Goal: Task Accomplishment & Management: Manage account settings

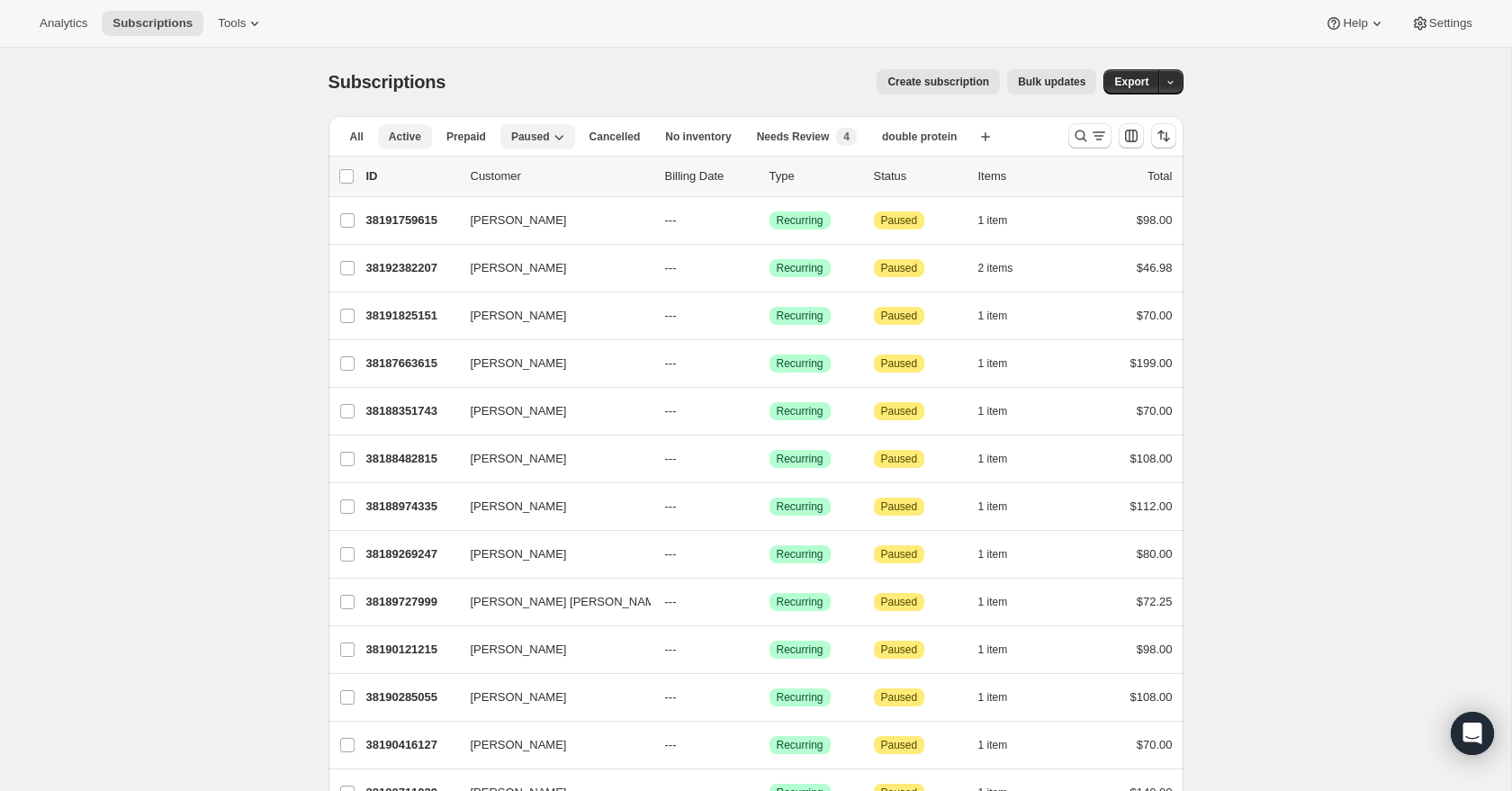
click at [411, 136] on span "Active" at bounding box center [406, 136] width 33 height 14
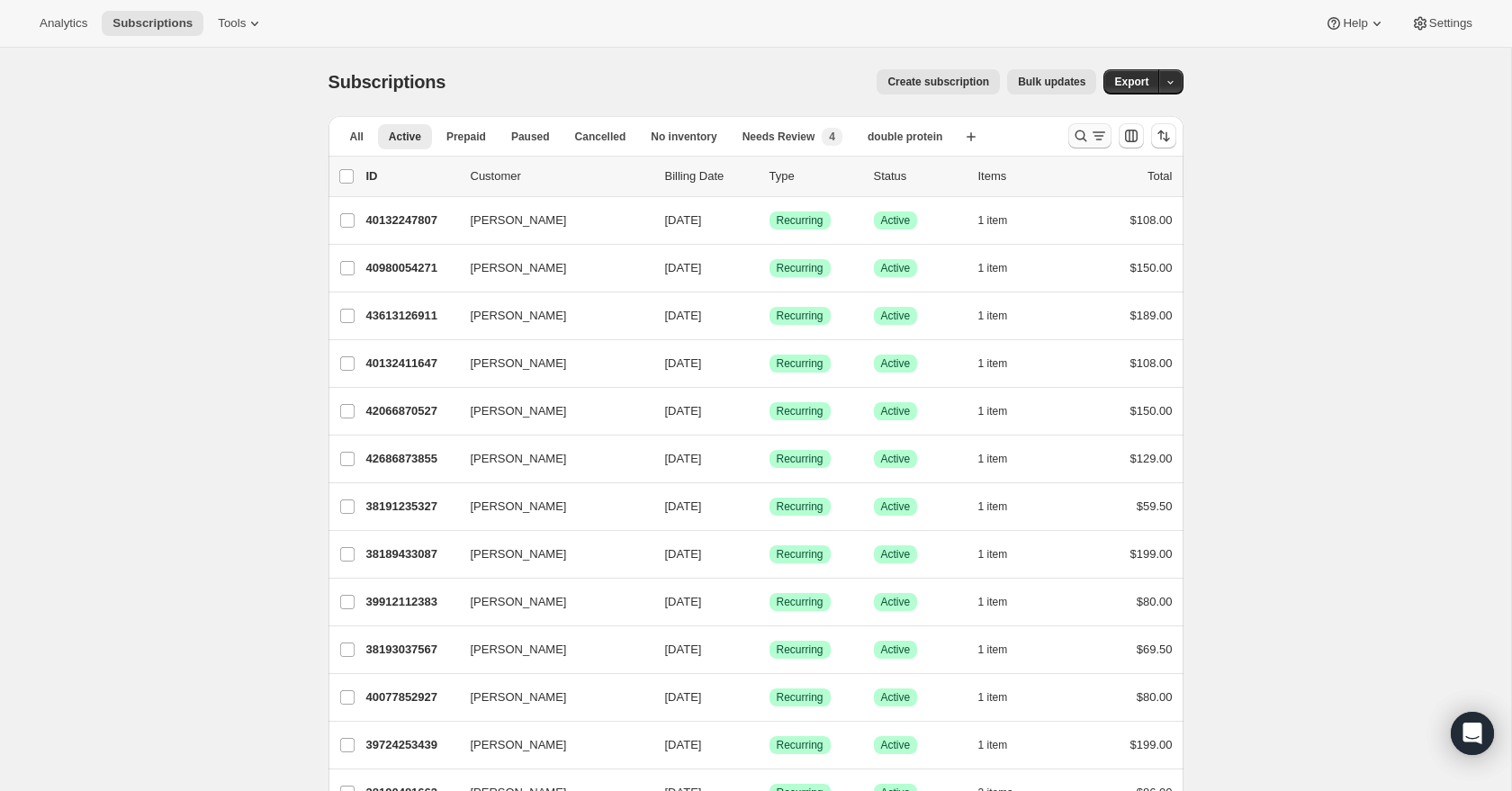
click at [1080, 135] on icon "Search and filter results" at bounding box center [1080, 136] width 18 height 18
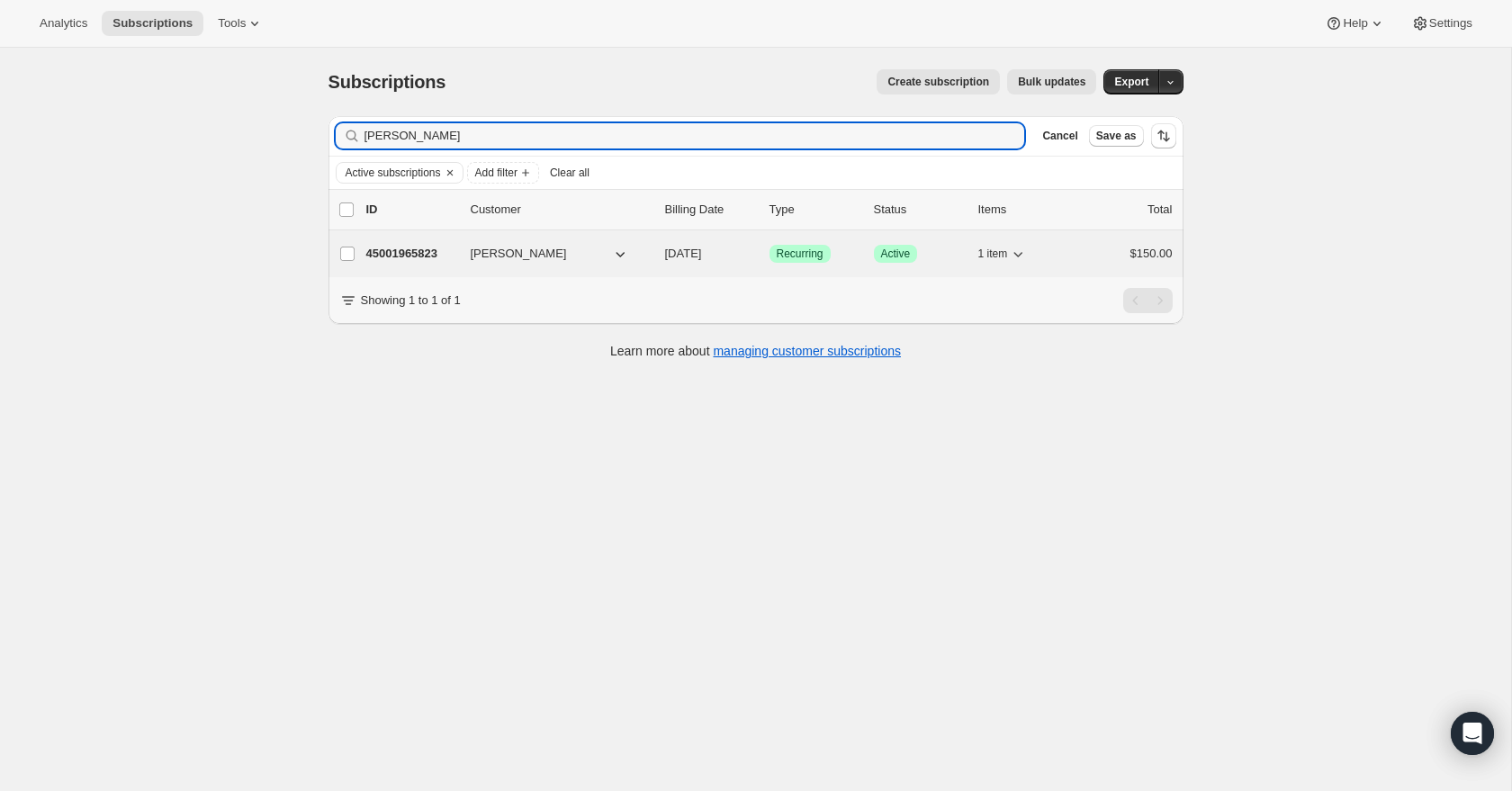
type input "valerie"
click at [391, 248] on p "45001965823" at bounding box center [411, 254] width 90 height 18
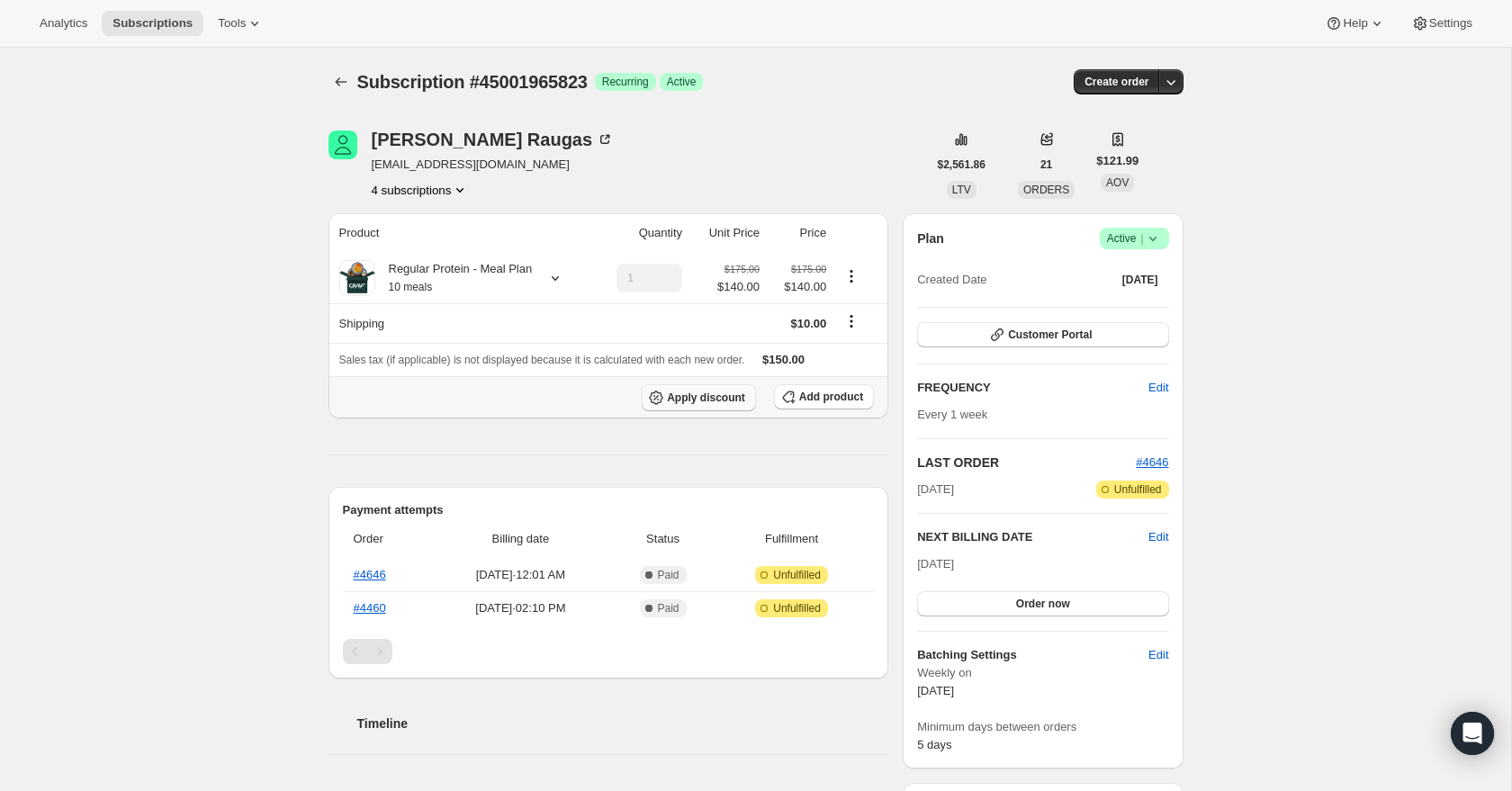
click at [721, 405] on span "Apply discount" at bounding box center [706, 397] width 78 height 14
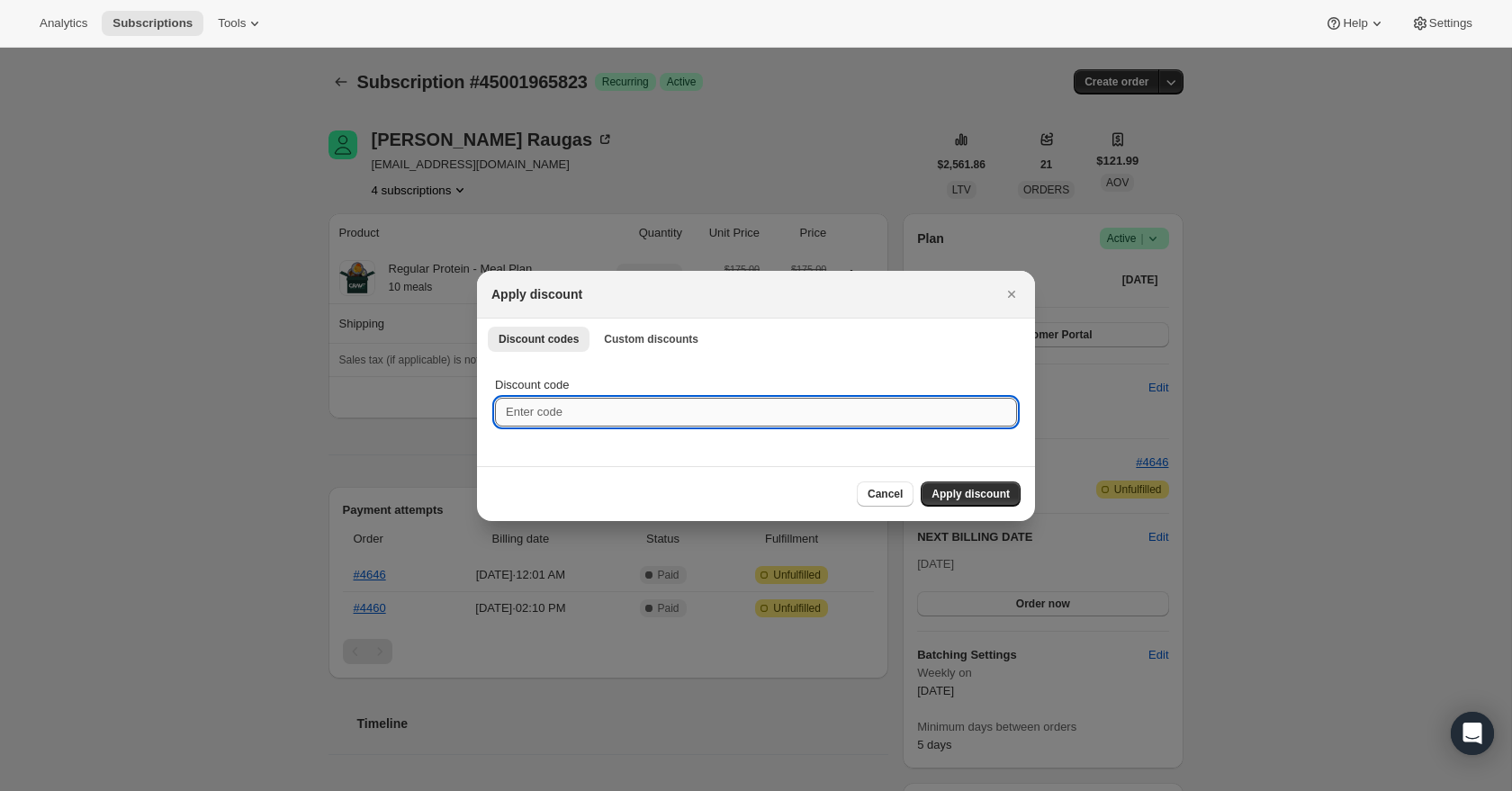
click at [715, 406] on input "Discount code" at bounding box center [756, 412] width 522 height 29
paste input "e892c43ae092"
type input "e892c43ae092"
click at [946, 488] on span "Apply discount" at bounding box center [970, 494] width 78 height 14
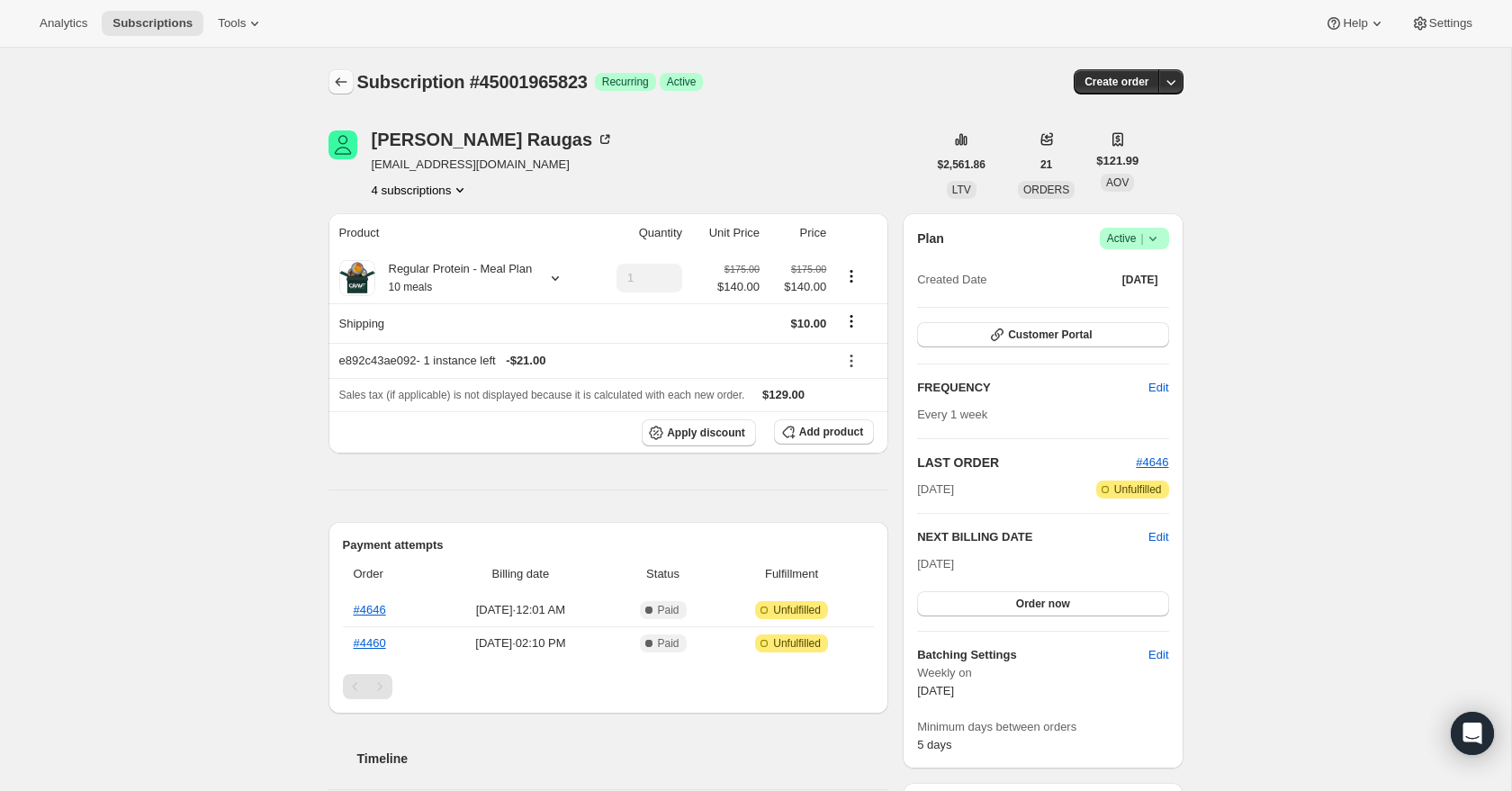
click at [353, 87] on button "Subscriptions" at bounding box center [341, 82] width 25 height 25
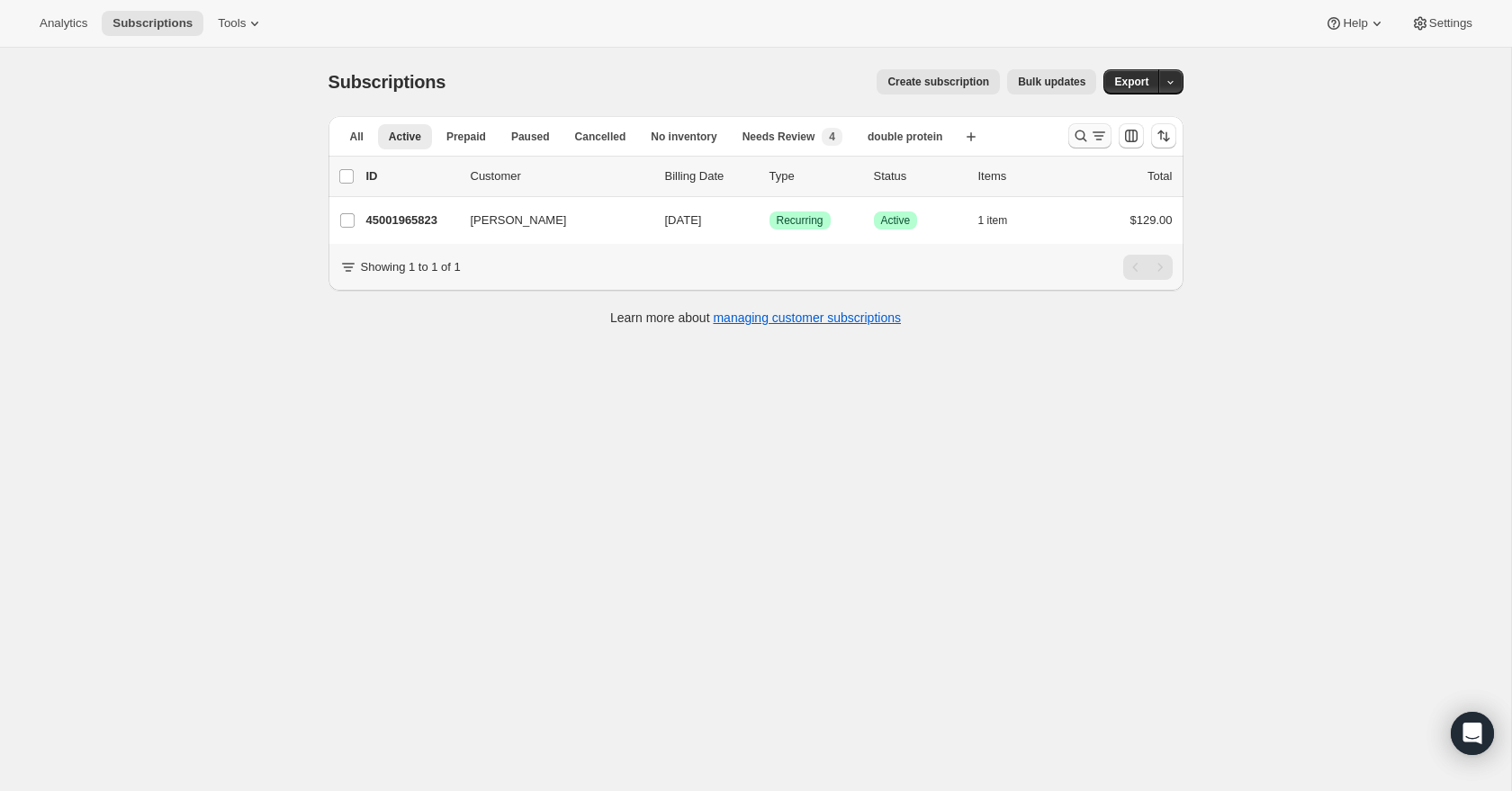
click at [1090, 139] on icon "Search and filter results" at bounding box center [1099, 136] width 18 height 18
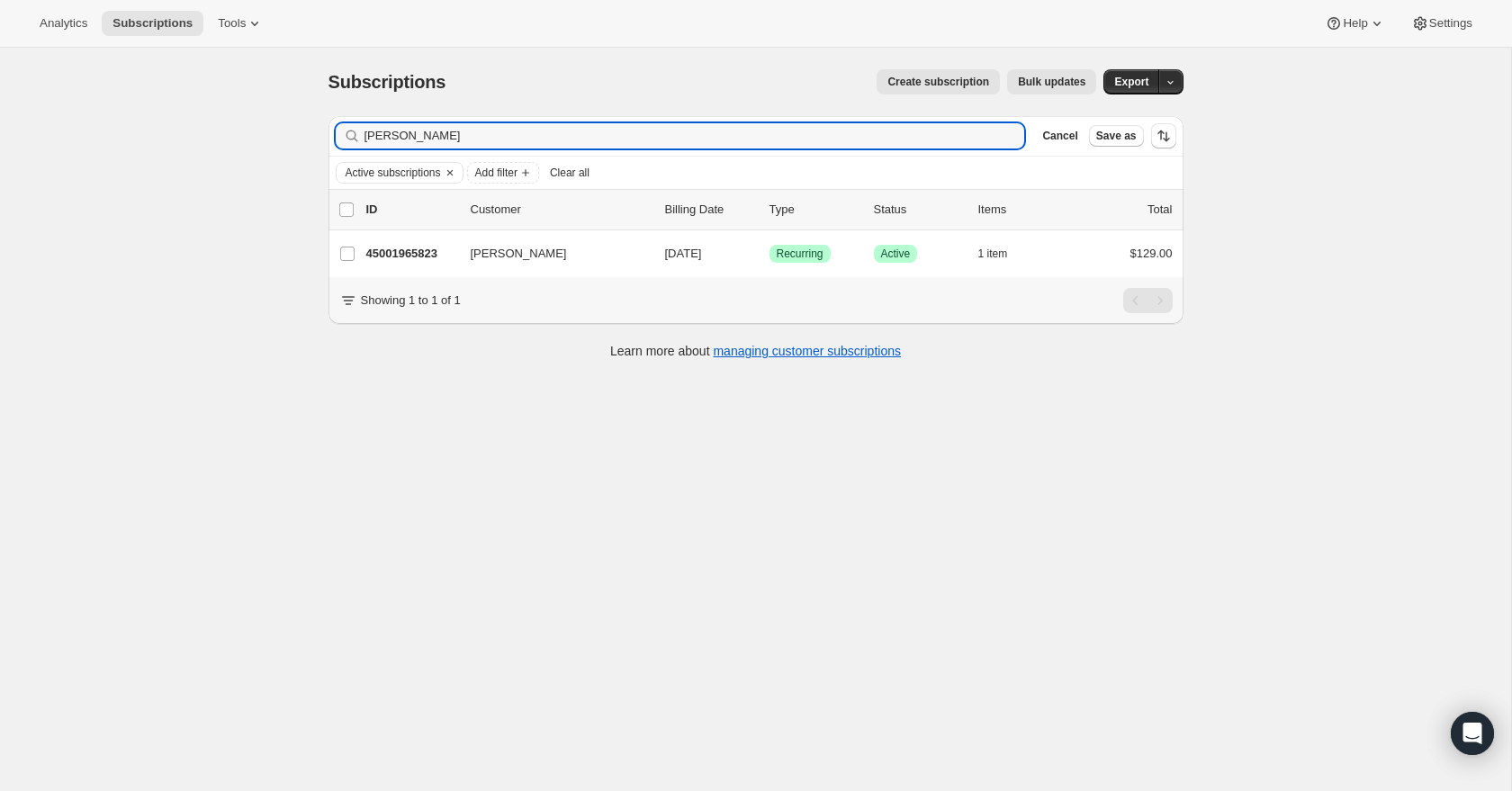
drag, startPoint x: 772, startPoint y: 135, endPoint x: 772, endPoint y: 112, distance: 23.0
click at [772, 112] on div "Subscriptions. This page is ready Subscriptions Create subscription Bulk update…" at bounding box center [756, 213] width 899 height 331
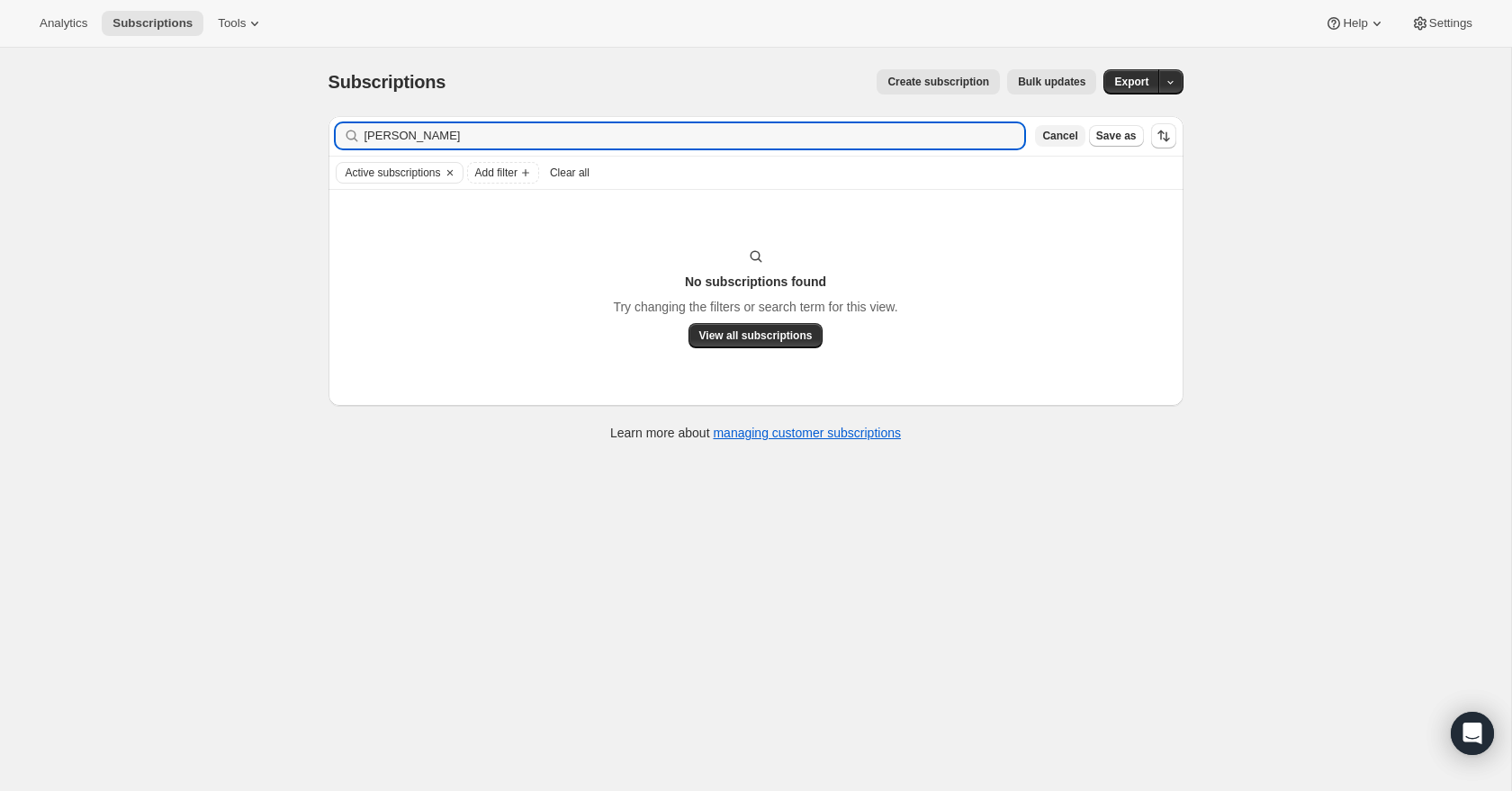
type input "susan"
click at [1046, 131] on span "Cancel" at bounding box center [1059, 136] width 36 height 14
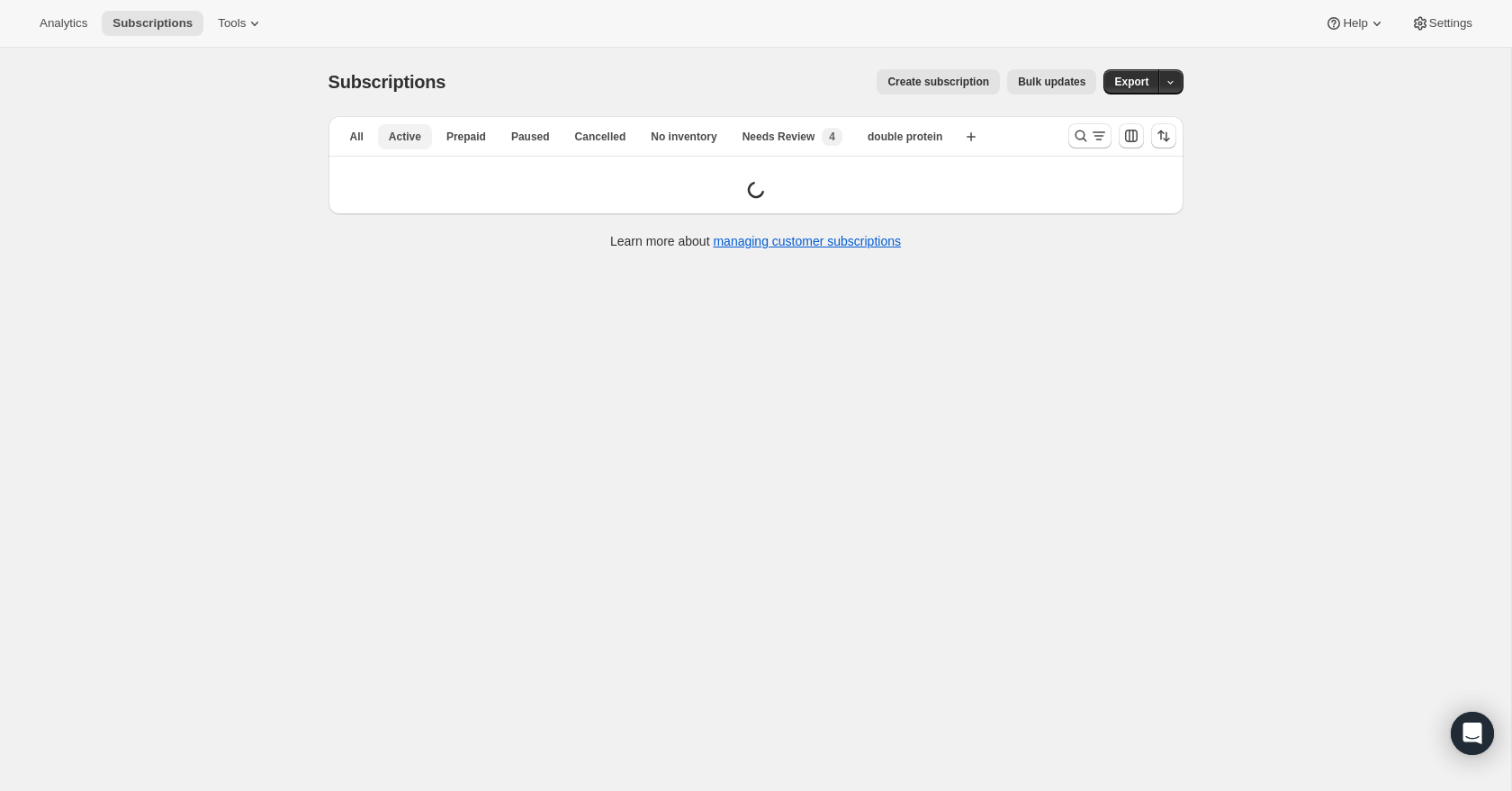
drag, startPoint x: 360, startPoint y: 137, endPoint x: 402, endPoint y: 138, distance: 42.0
click at [361, 137] on span "All" at bounding box center [357, 136] width 13 height 14
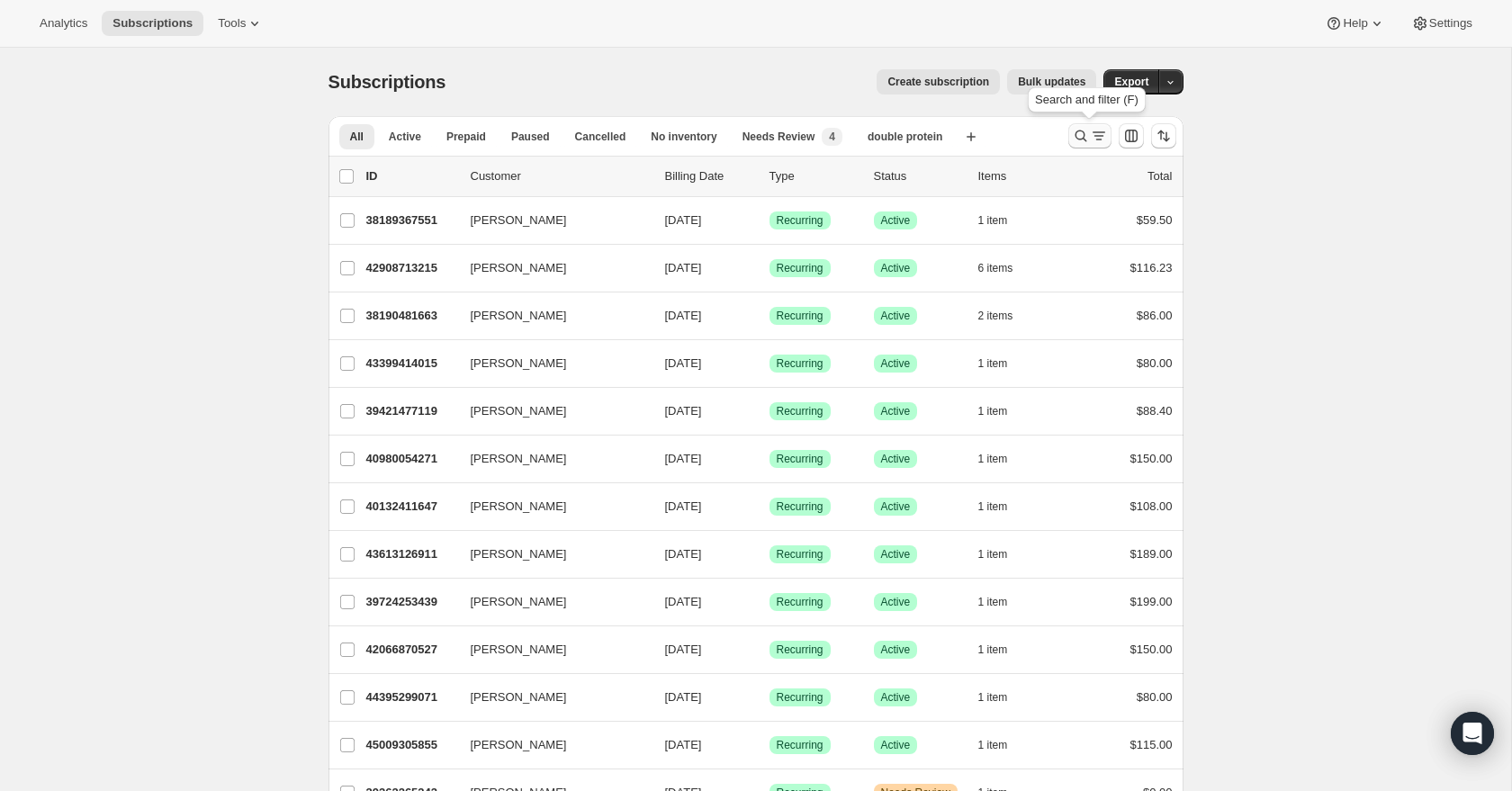
click at [1078, 131] on icon "Search and filter results" at bounding box center [1080, 136] width 18 height 18
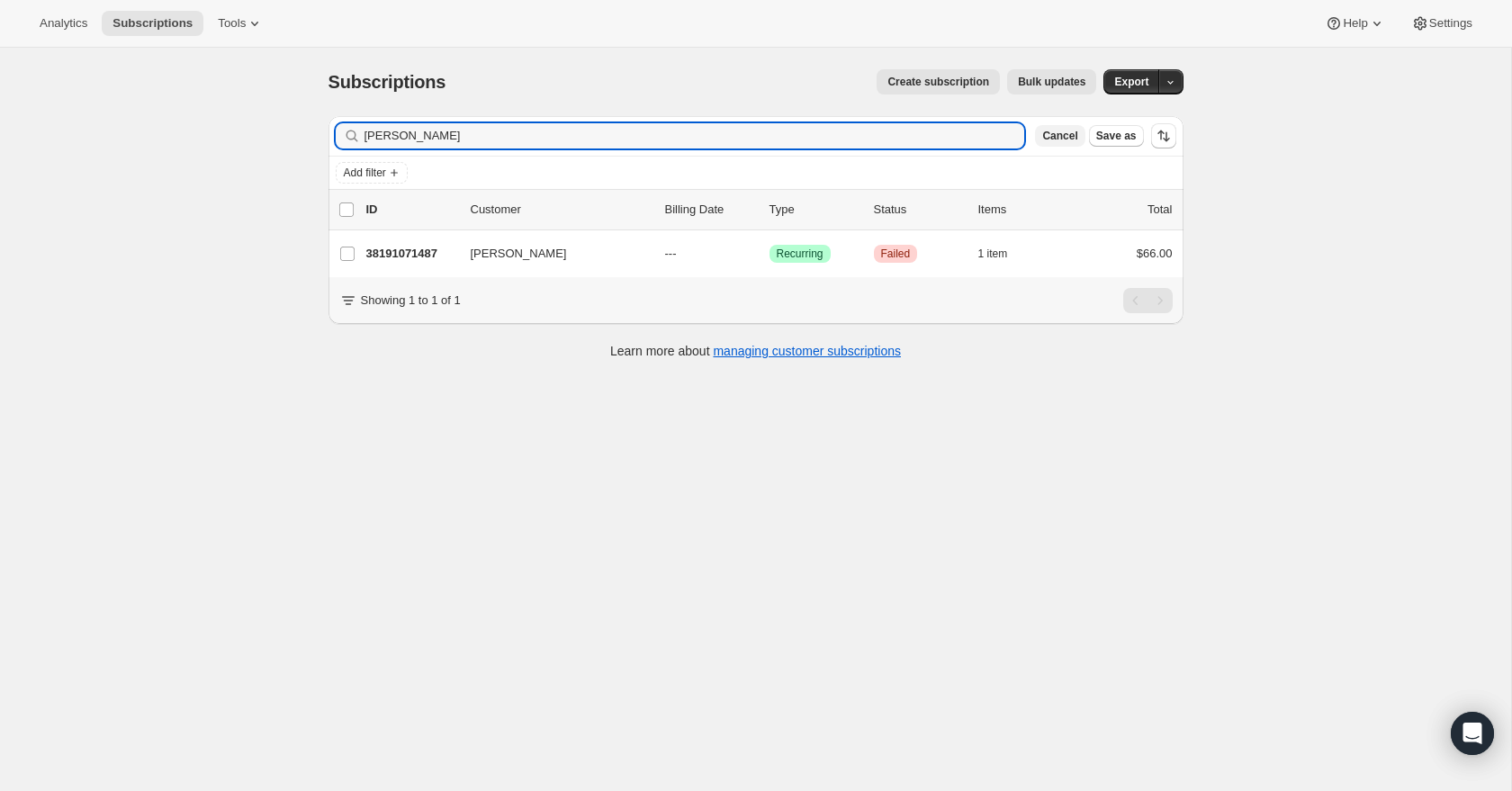
type input "susan"
click at [1066, 139] on span "Cancel" at bounding box center [1059, 136] width 36 height 14
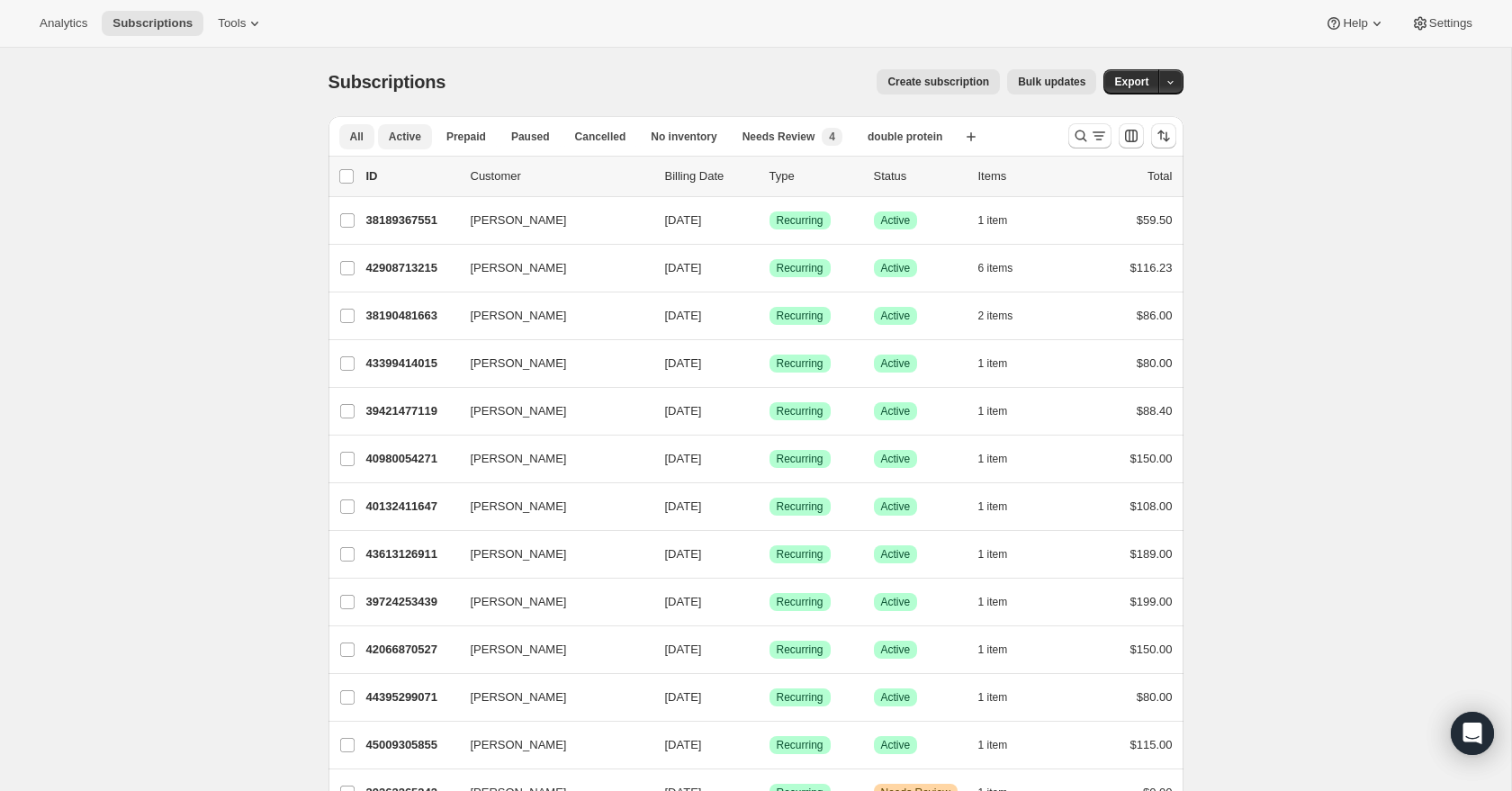
click at [403, 131] on span "Active" at bounding box center [406, 136] width 33 height 14
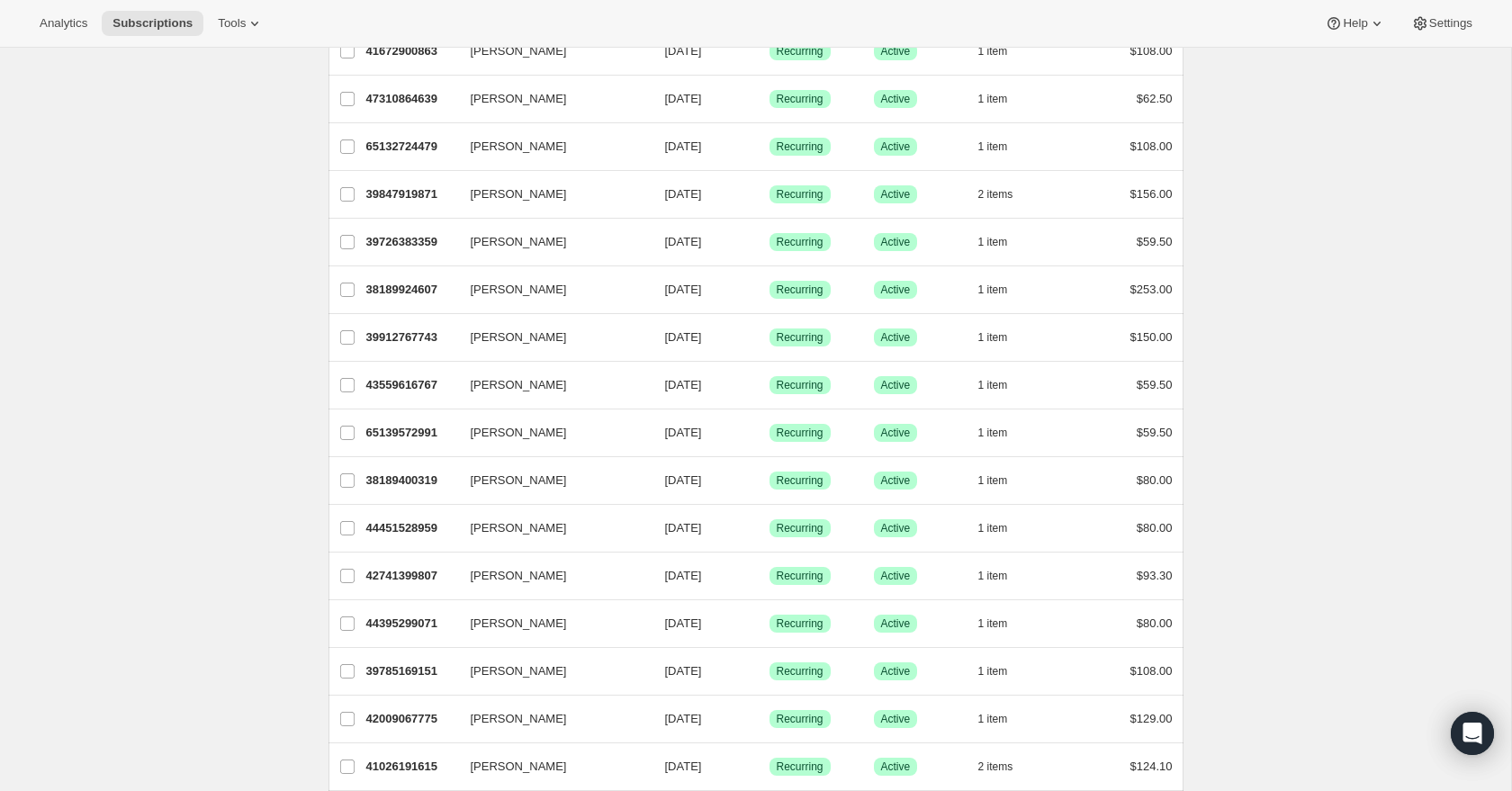
scroll to position [1891, 0]
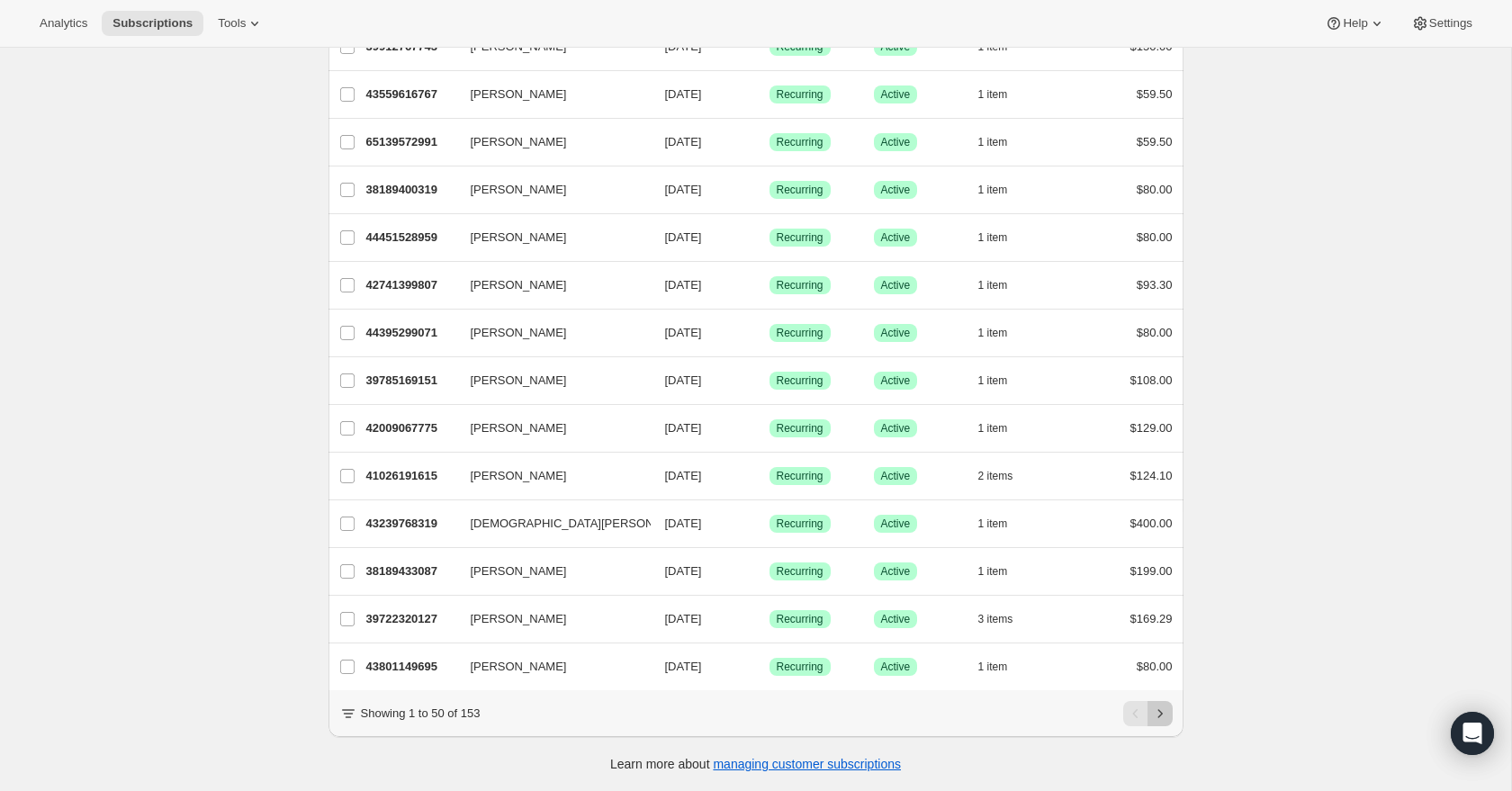
click at [1163, 716] on icon "Next" at bounding box center [1160, 713] width 18 height 18
click at [1165, 716] on icon "Next" at bounding box center [1160, 713] width 18 height 18
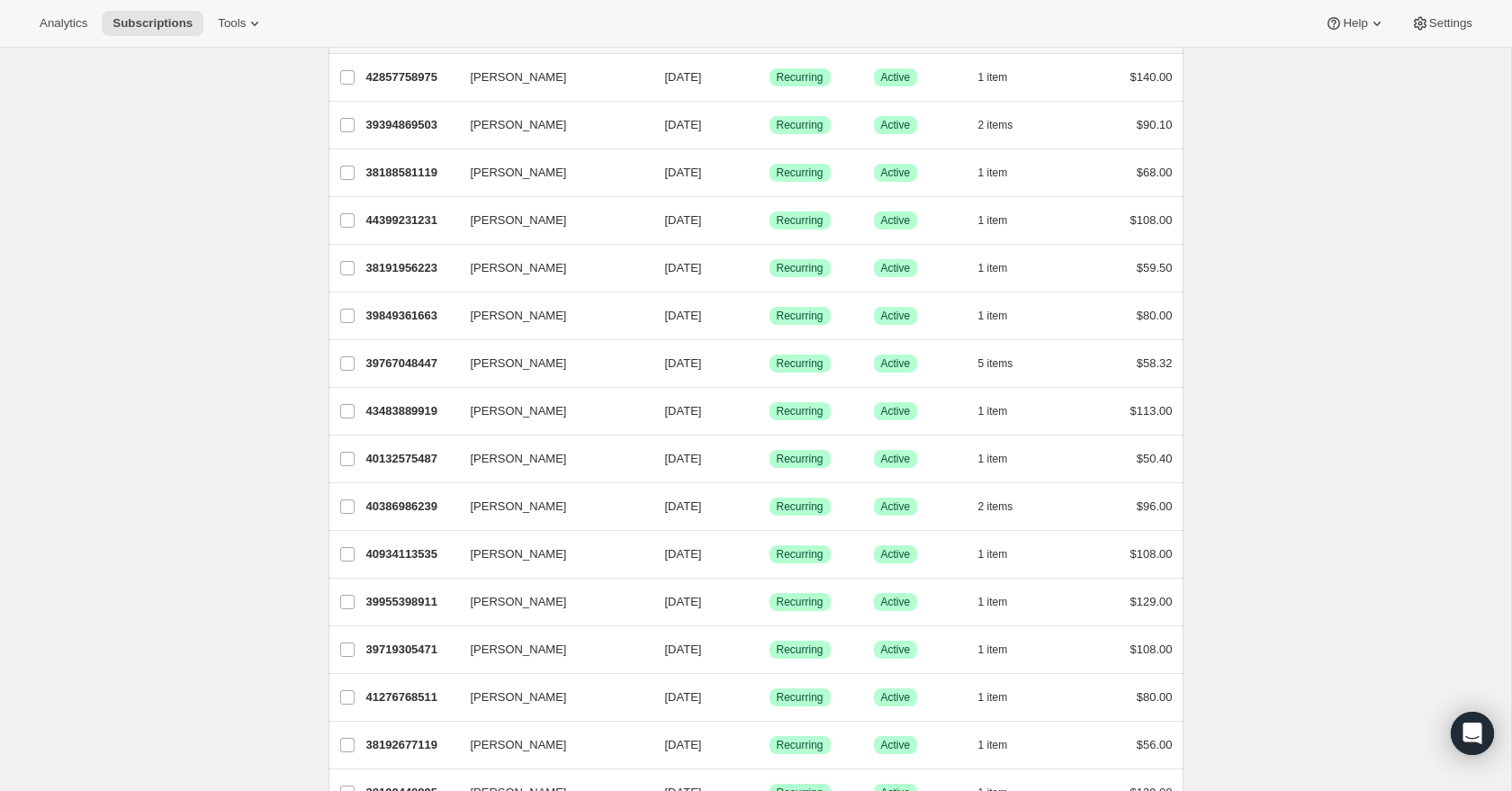
scroll to position [0, 0]
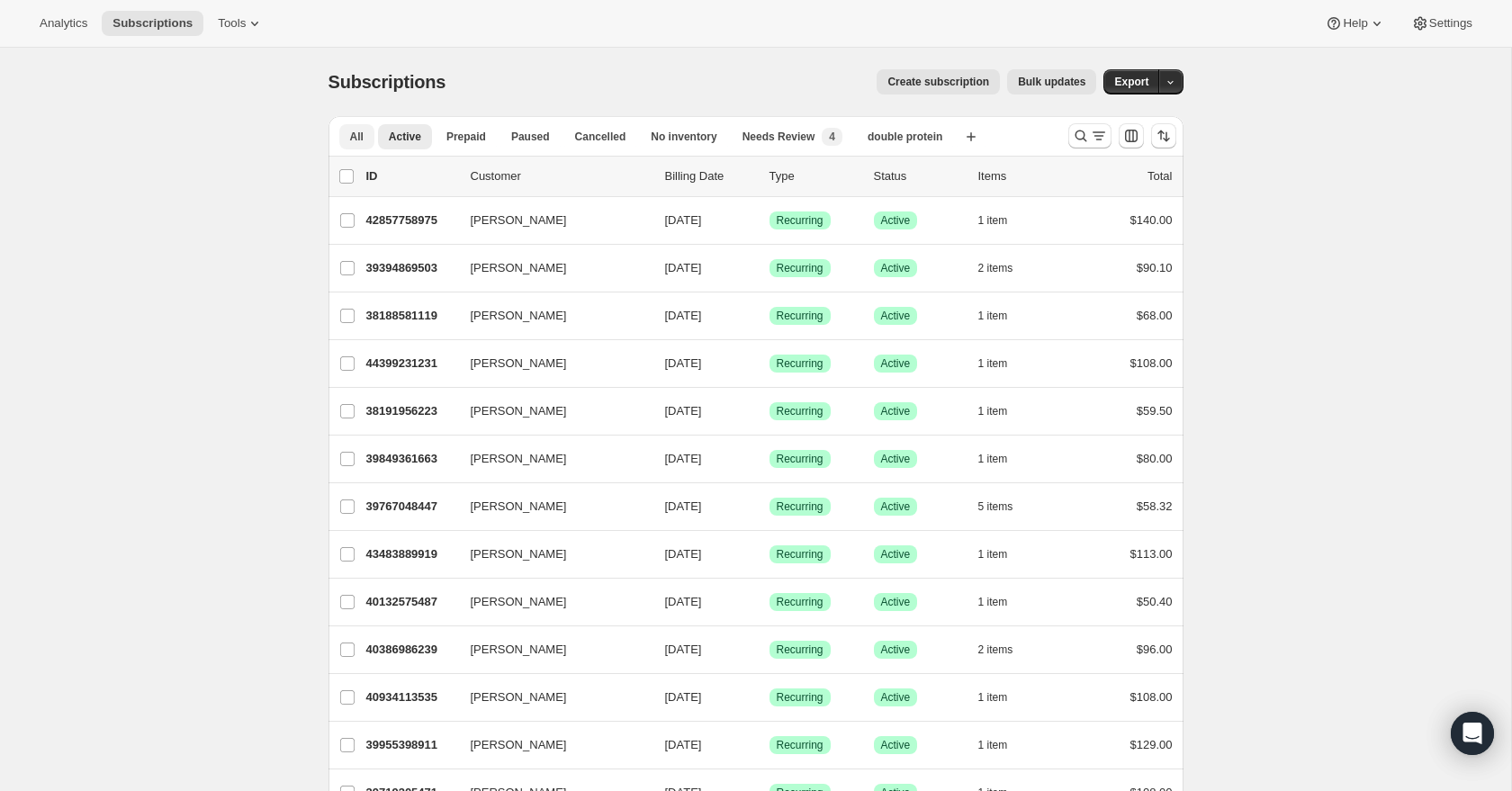
click at [359, 138] on span "All" at bounding box center [357, 136] width 13 height 14
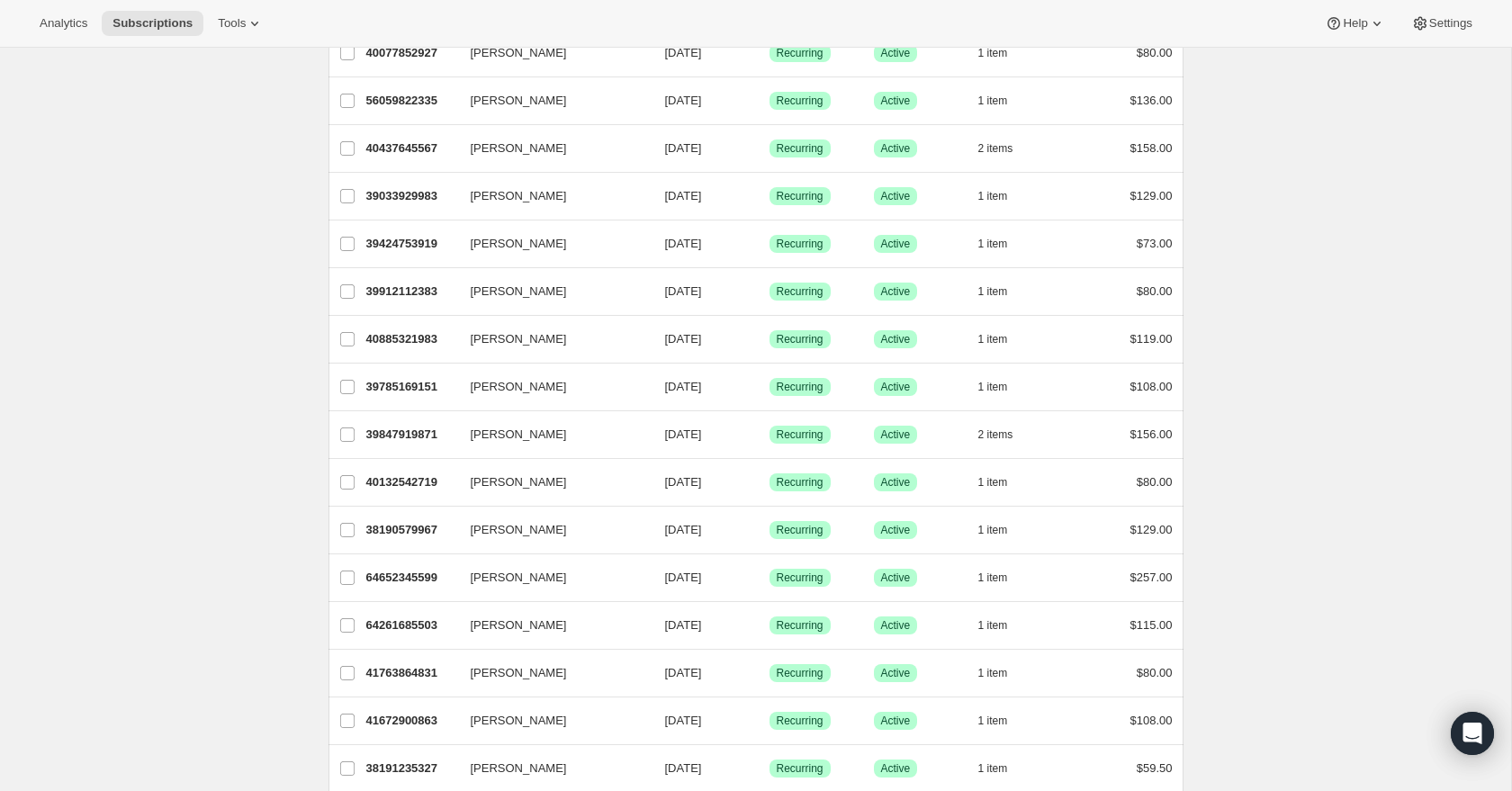
scroll to position [1891, 0]
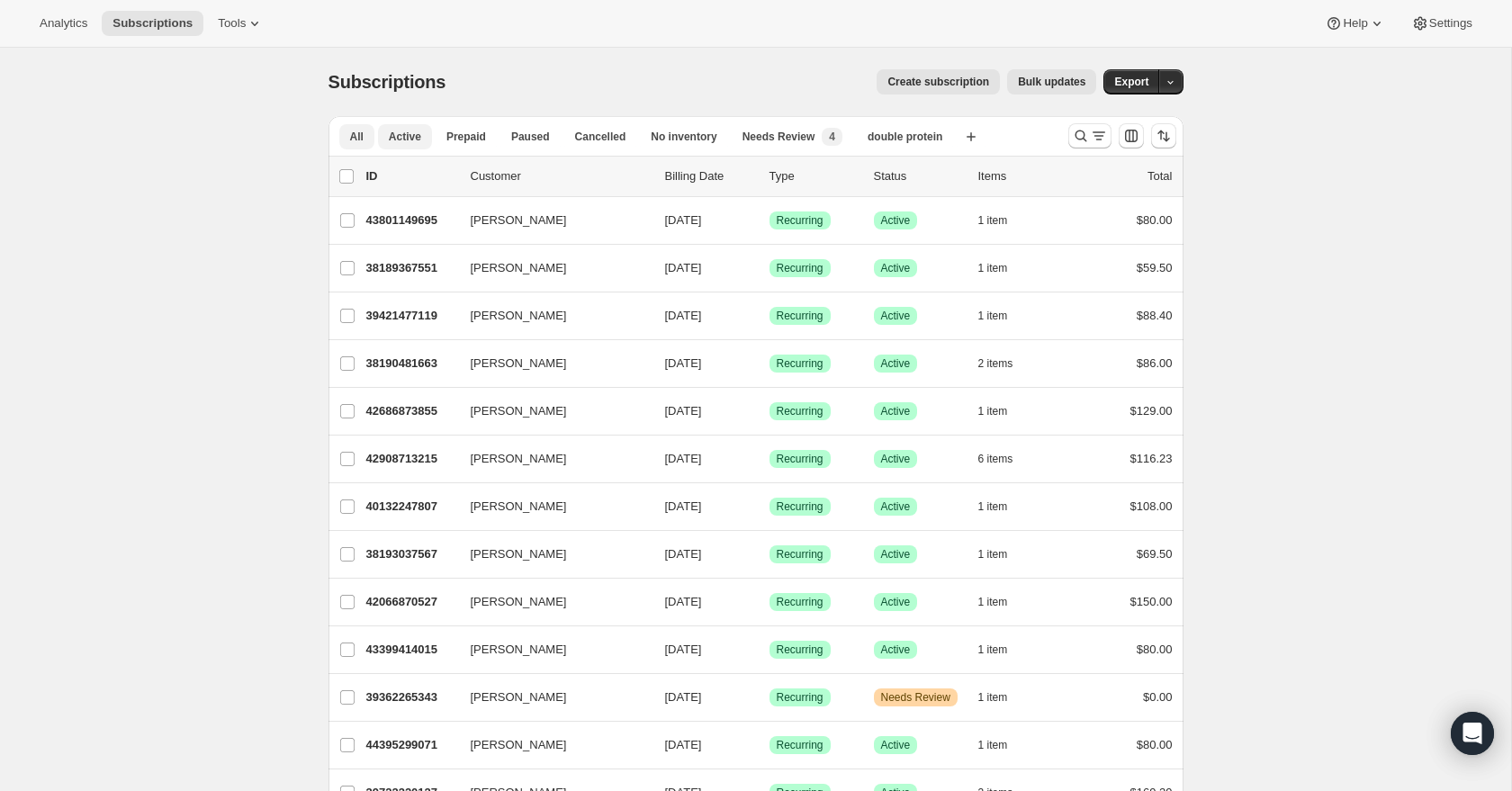
click at [405, 139] on span "Active" at bounding box center [406, 136] width 33 height 14
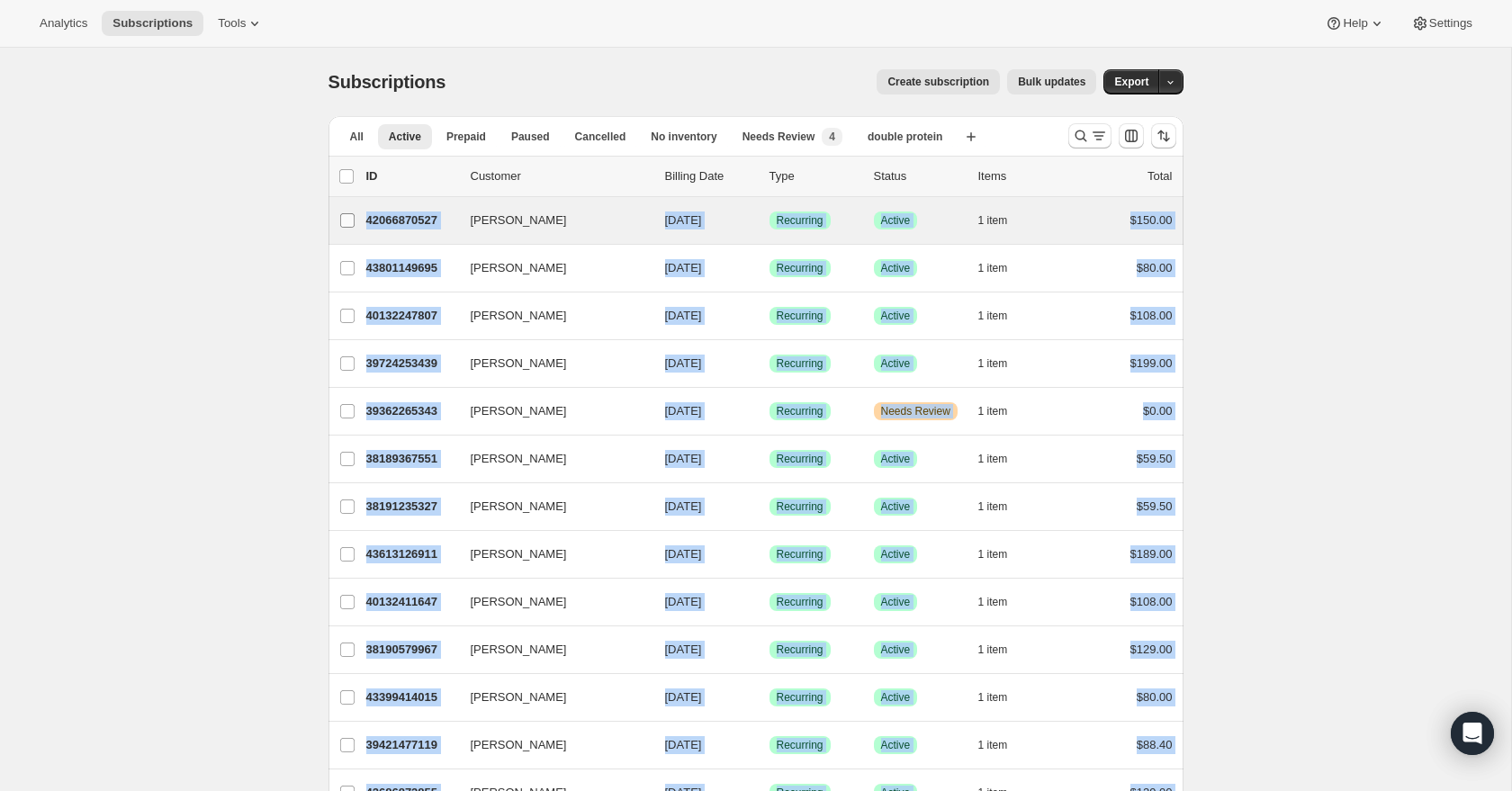
drag, startPoint x: 1189, startPoint y: 676, endPoint x: 335, endPoint y: 210, distance: 972.9
copy ul "Ingrid Ruiz 42066870527 Ingrid Ruiz 09/26/2025 Success Recurring Success Active…"
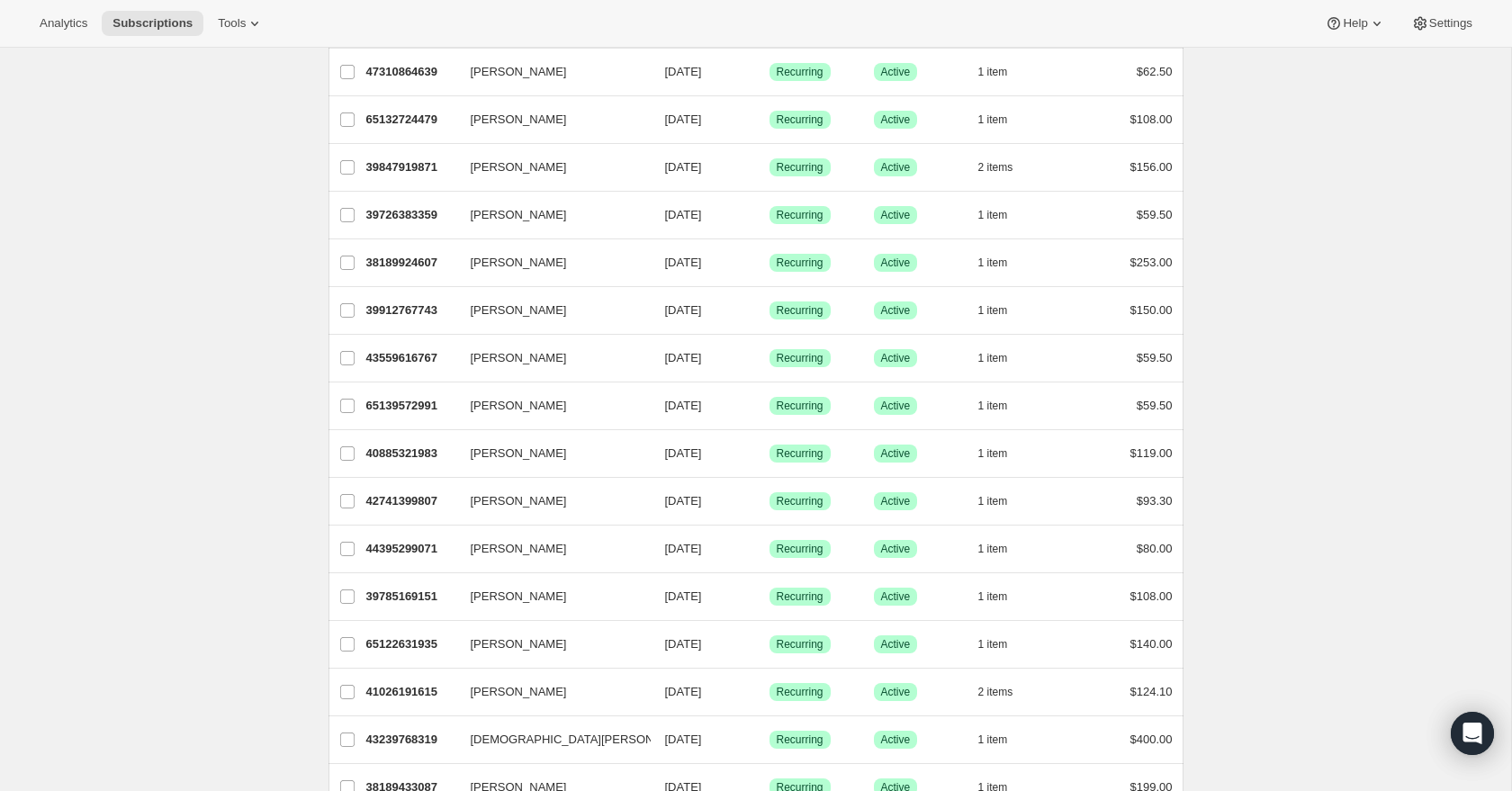
scroll to position [1891, 0]
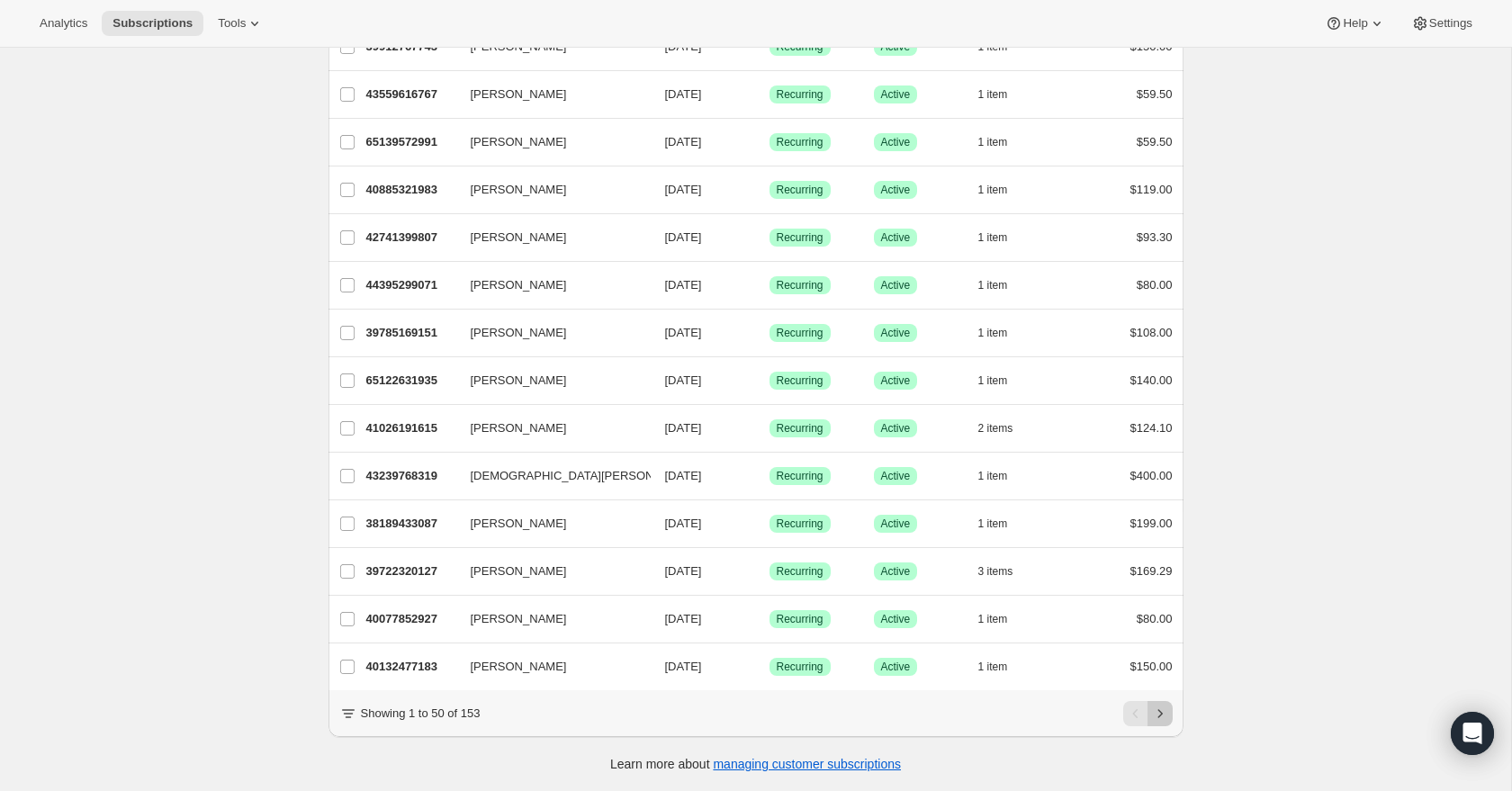
click at [1167, 714] on icon "Next" at bounding box center [1160, 713] width 18 height 18
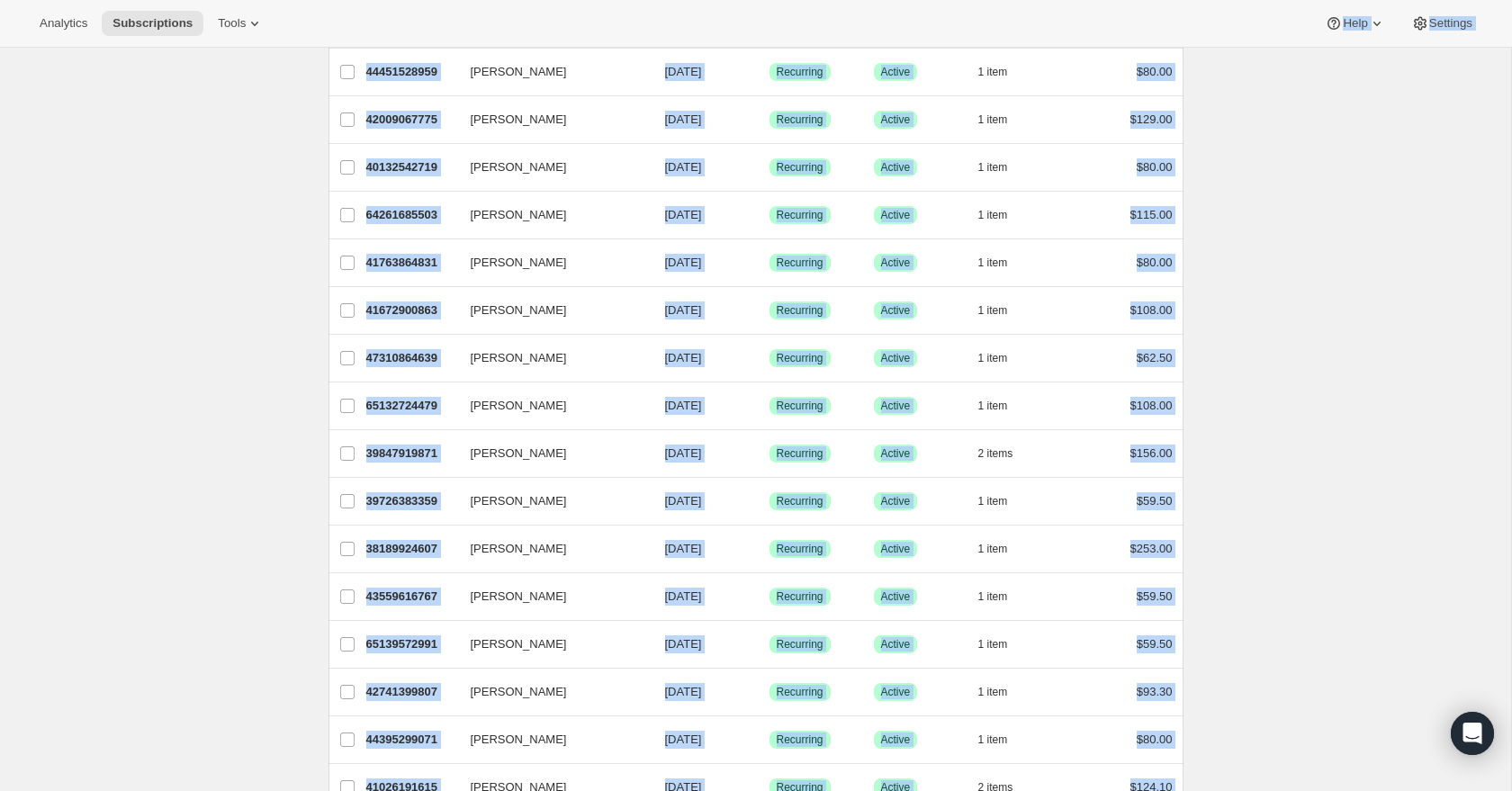
scroll to position [0, 0]
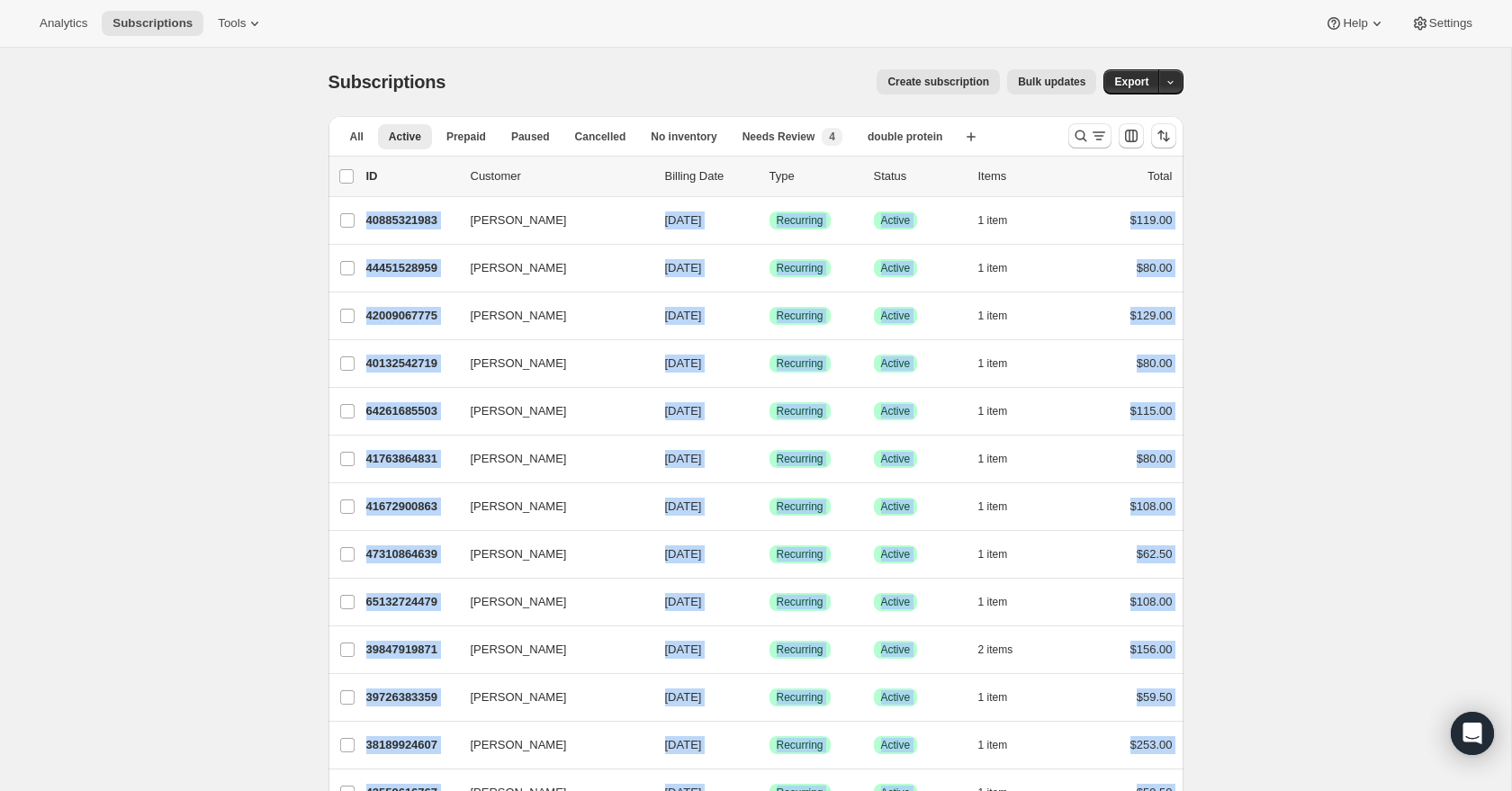
drag, startPoint x: 1193, startPoint y: 672, endPoint x: 302, endPoint y: 232, distance: 993.7
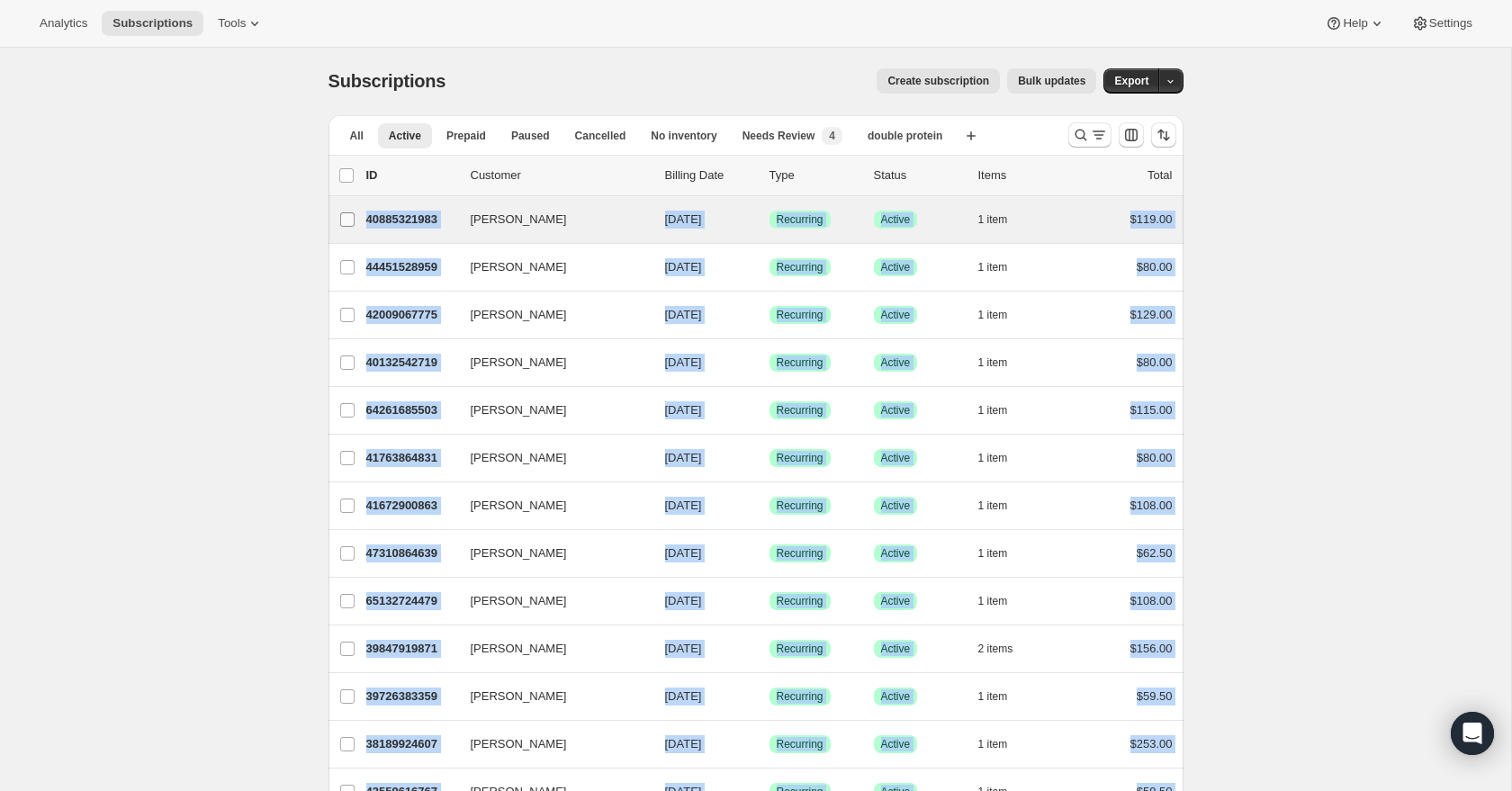
copy ul "Bernadette Kelly 40885321983 Bernadette Kelly 09/26/2025 Success Recurring Succ…"
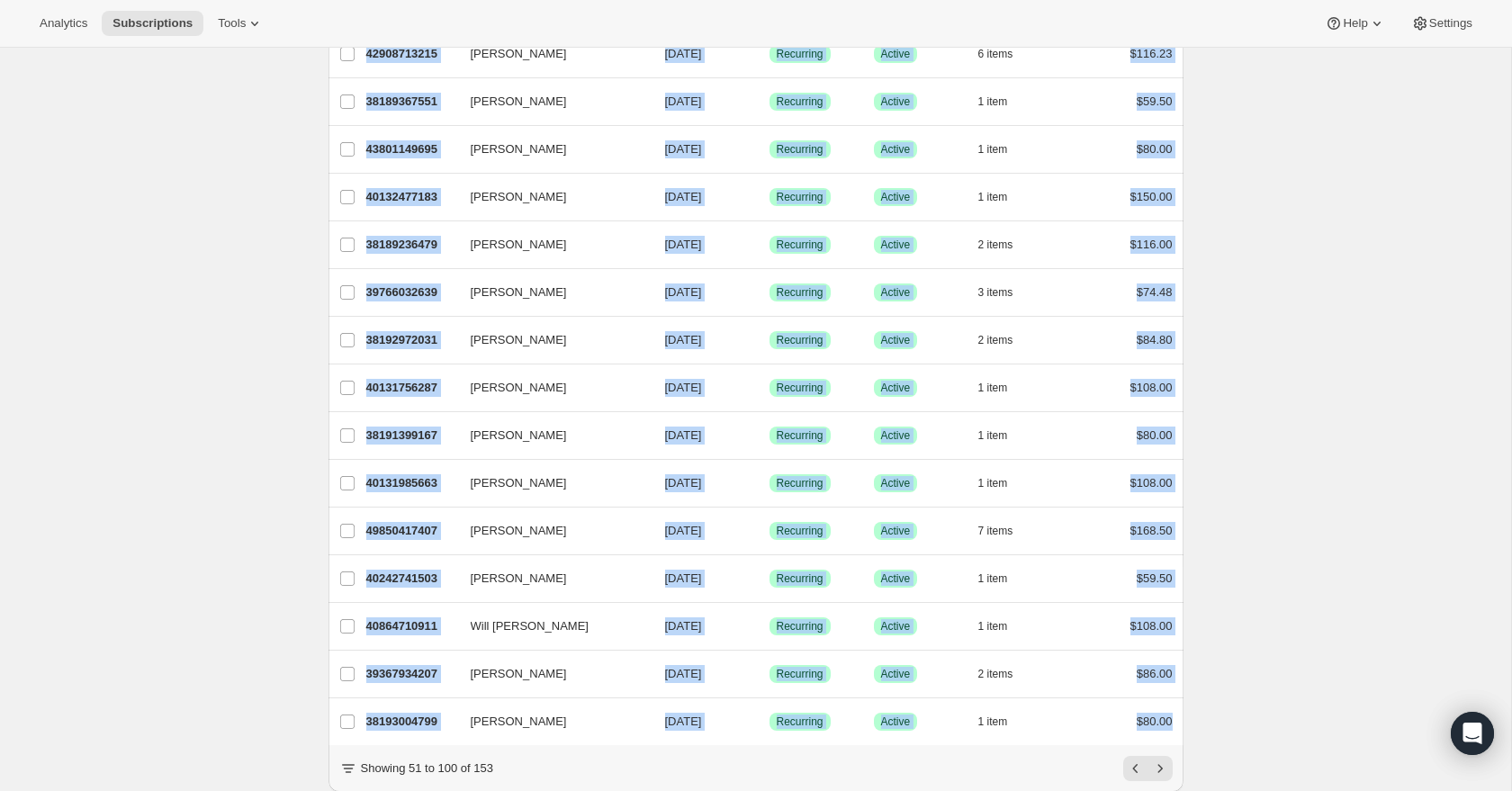
scroll to position [1891, 0]
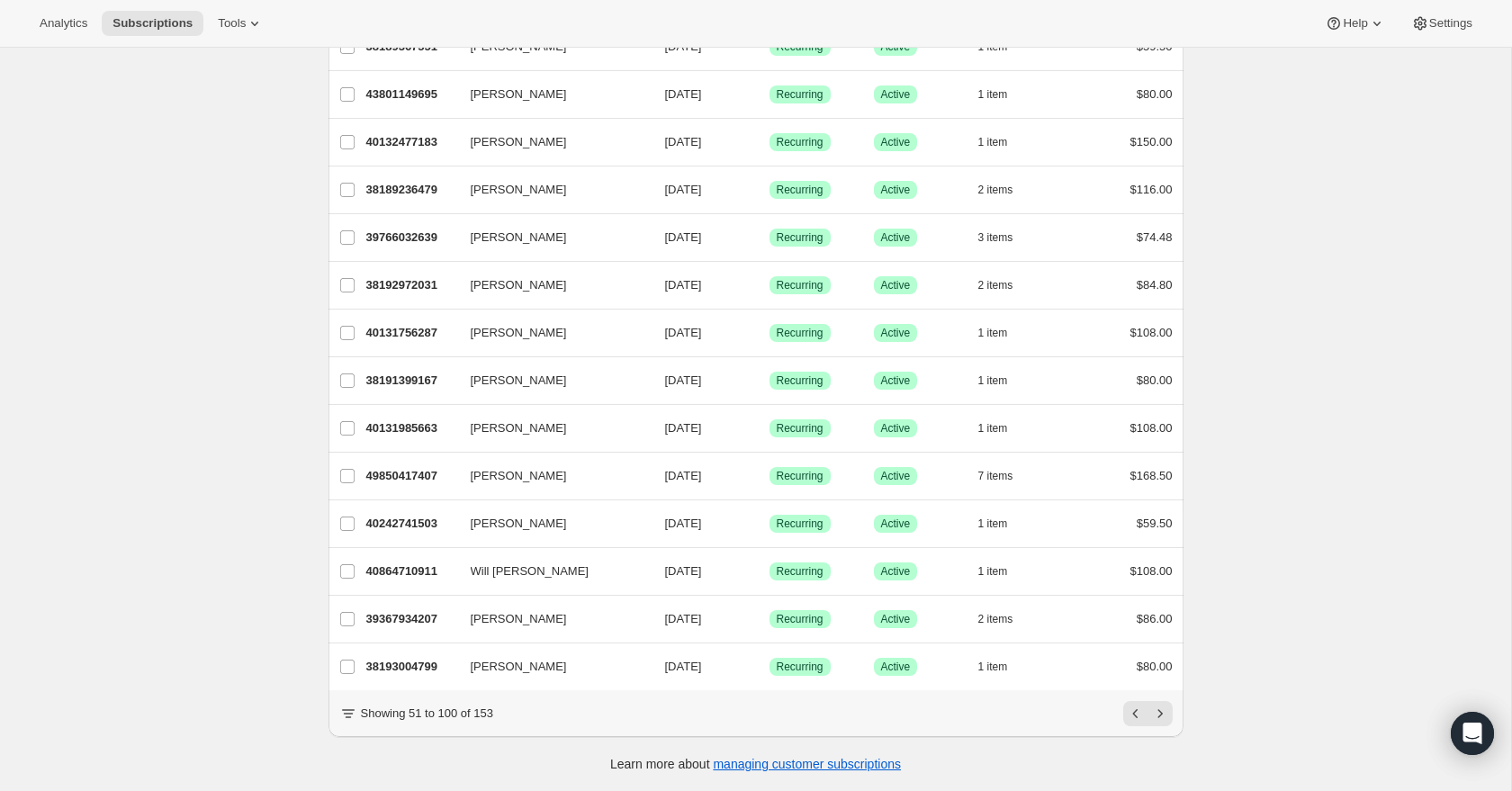
drag, startPoint x: 1225, startPoint y: 648, endPoint x: 1174, endPoint y: 703, distance: 75.0
click at [1166, 716] on icon "Next" at bounding box center [1160, 713] width 18 height 18
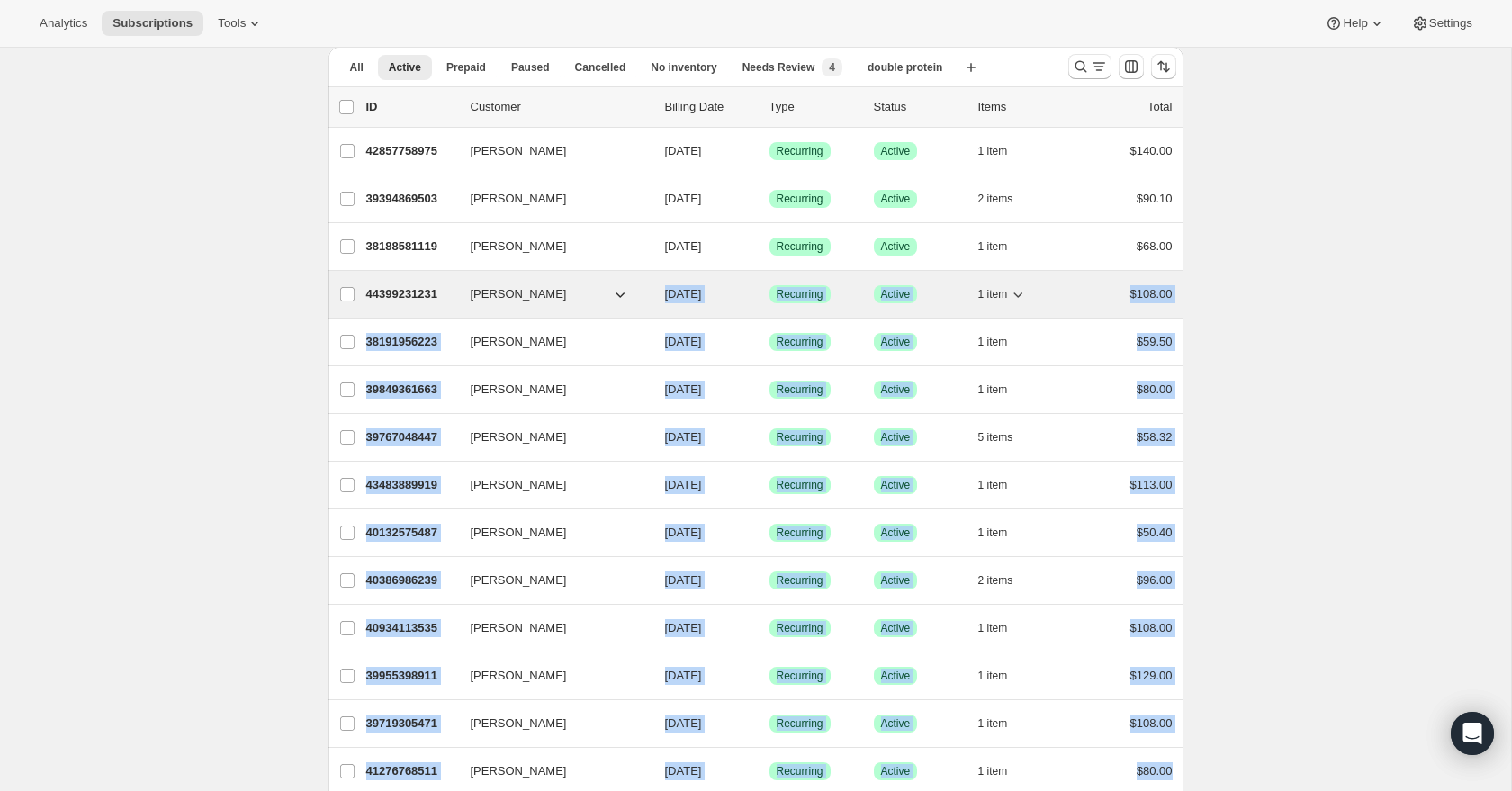
scroll to position [74, 0]
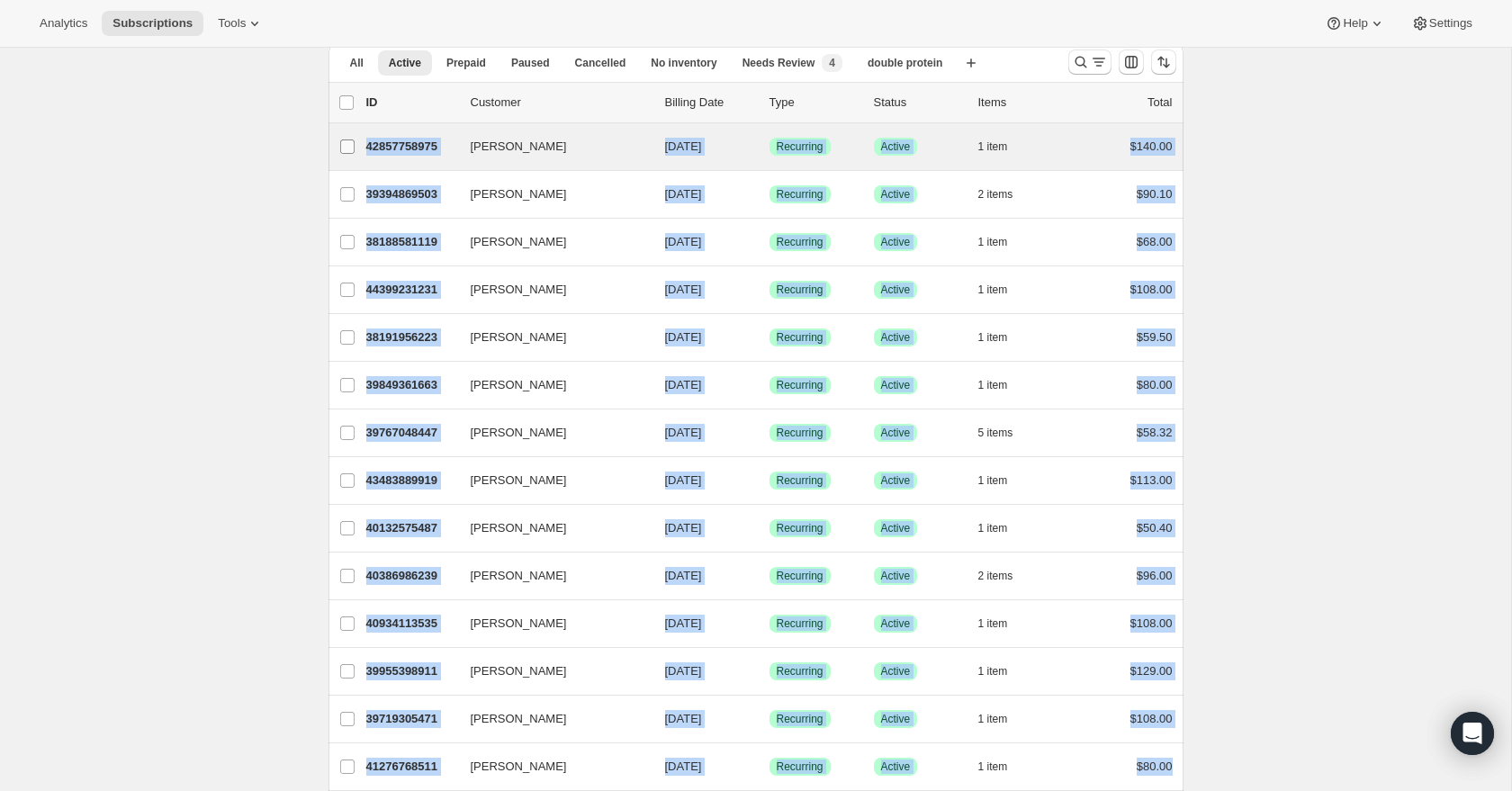
drag, startPoint x: 1209, startPoint y: 432, endPoint x: 333, endPoint y: 149, distance: 920.6
copy ul "David Arey 42857758975 David Arey 09/26/2025 Success Recurring Success Active 1…"
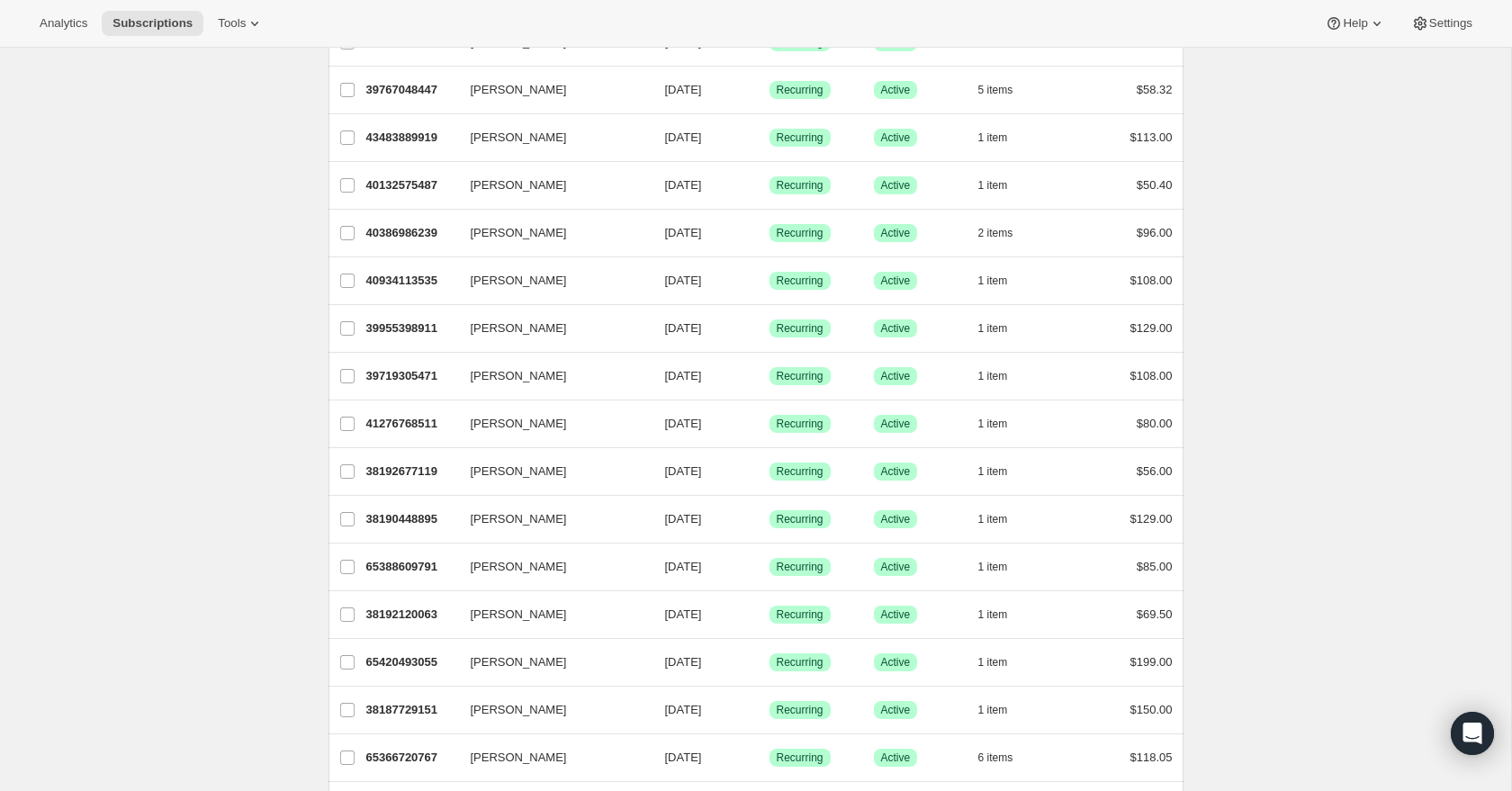
scroll to position [1891, 0]
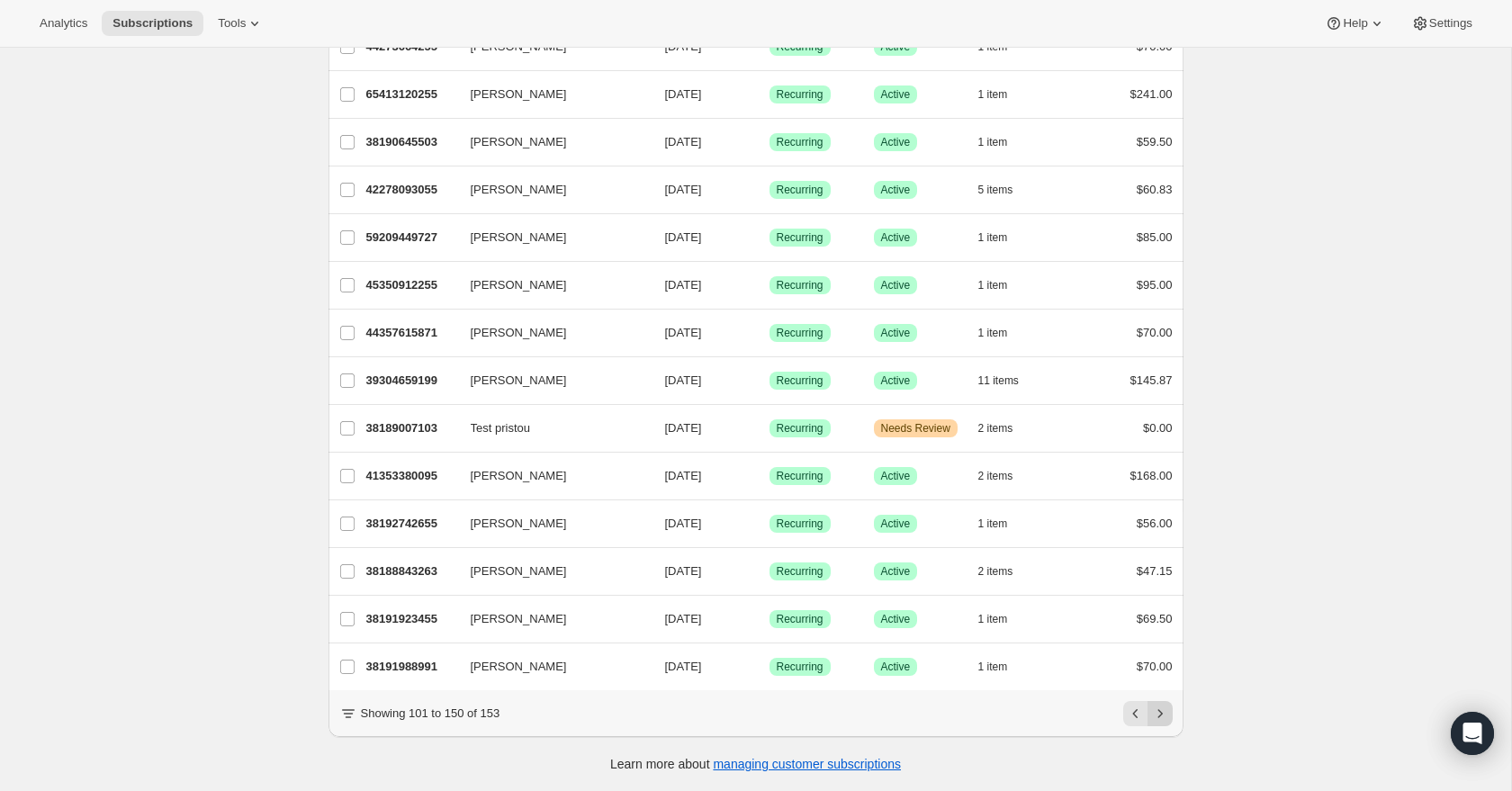
click at [1168, 709] on icon "Next" at bounding box center [1160, 713] width 18 height 18
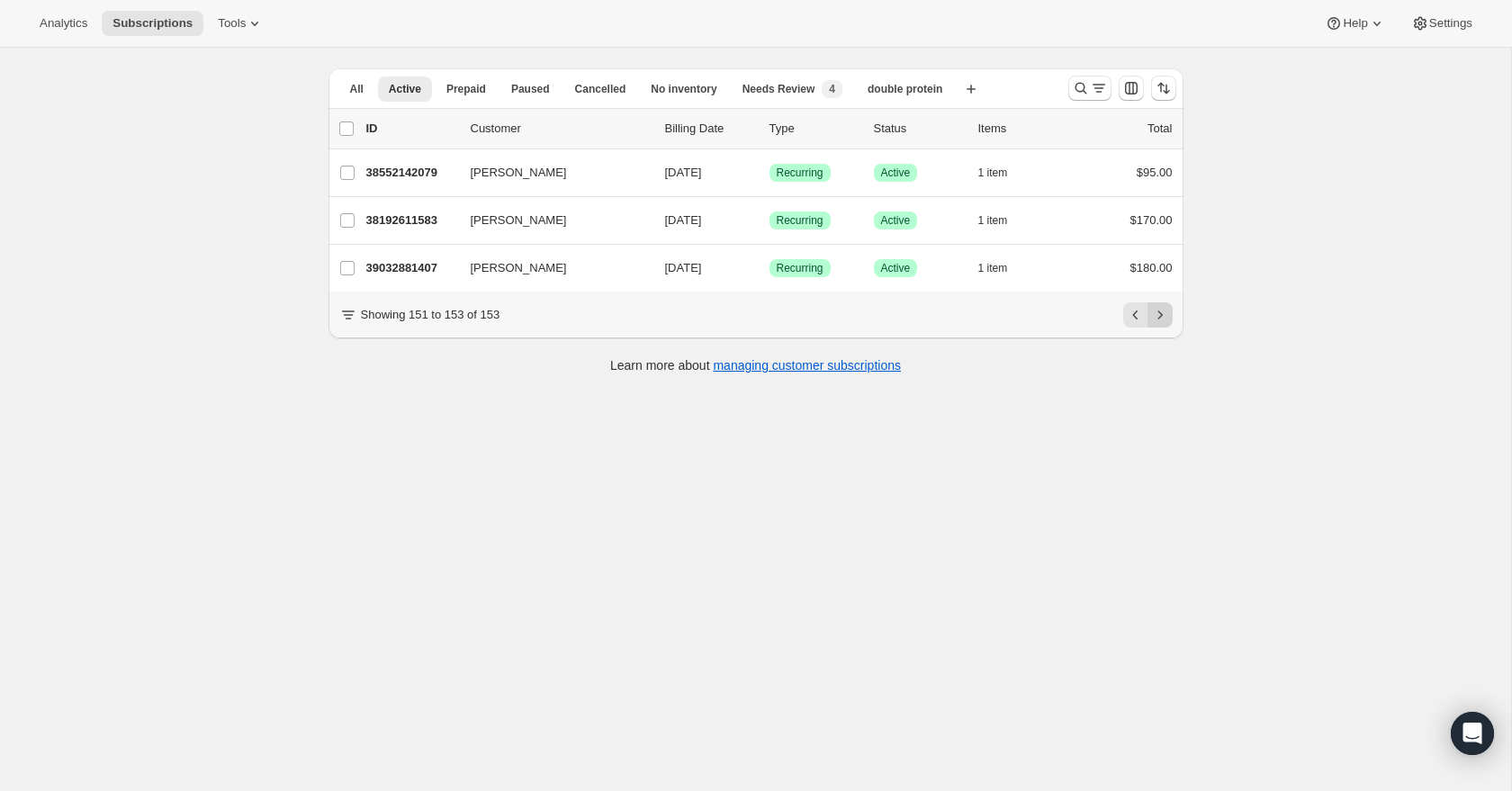
scroll to position [48, 0]
click at [1133, 305] on button "Previous" at bounding box center [1136, 315] width 25 height 25
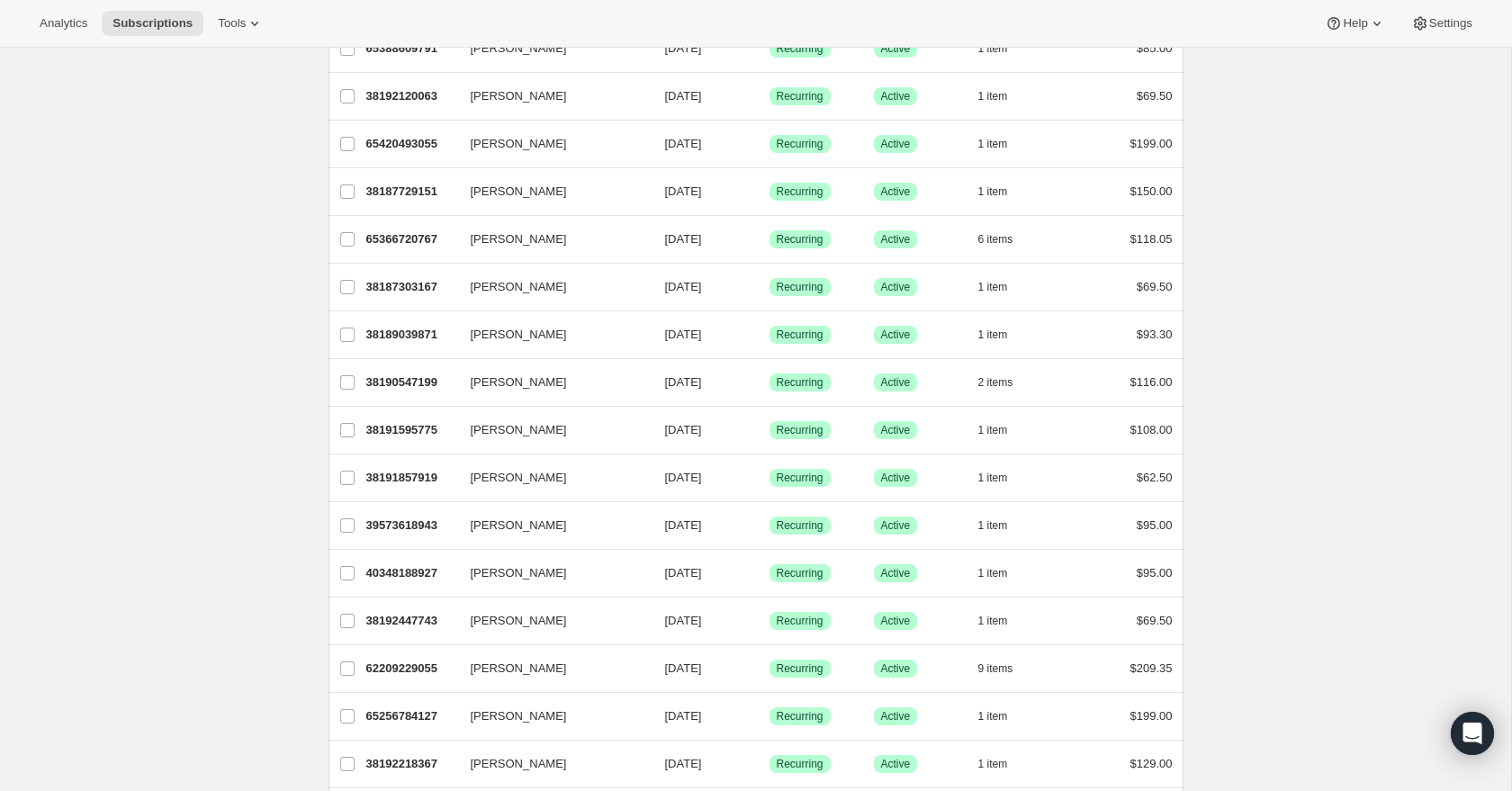
scroll to position [1891, 0]
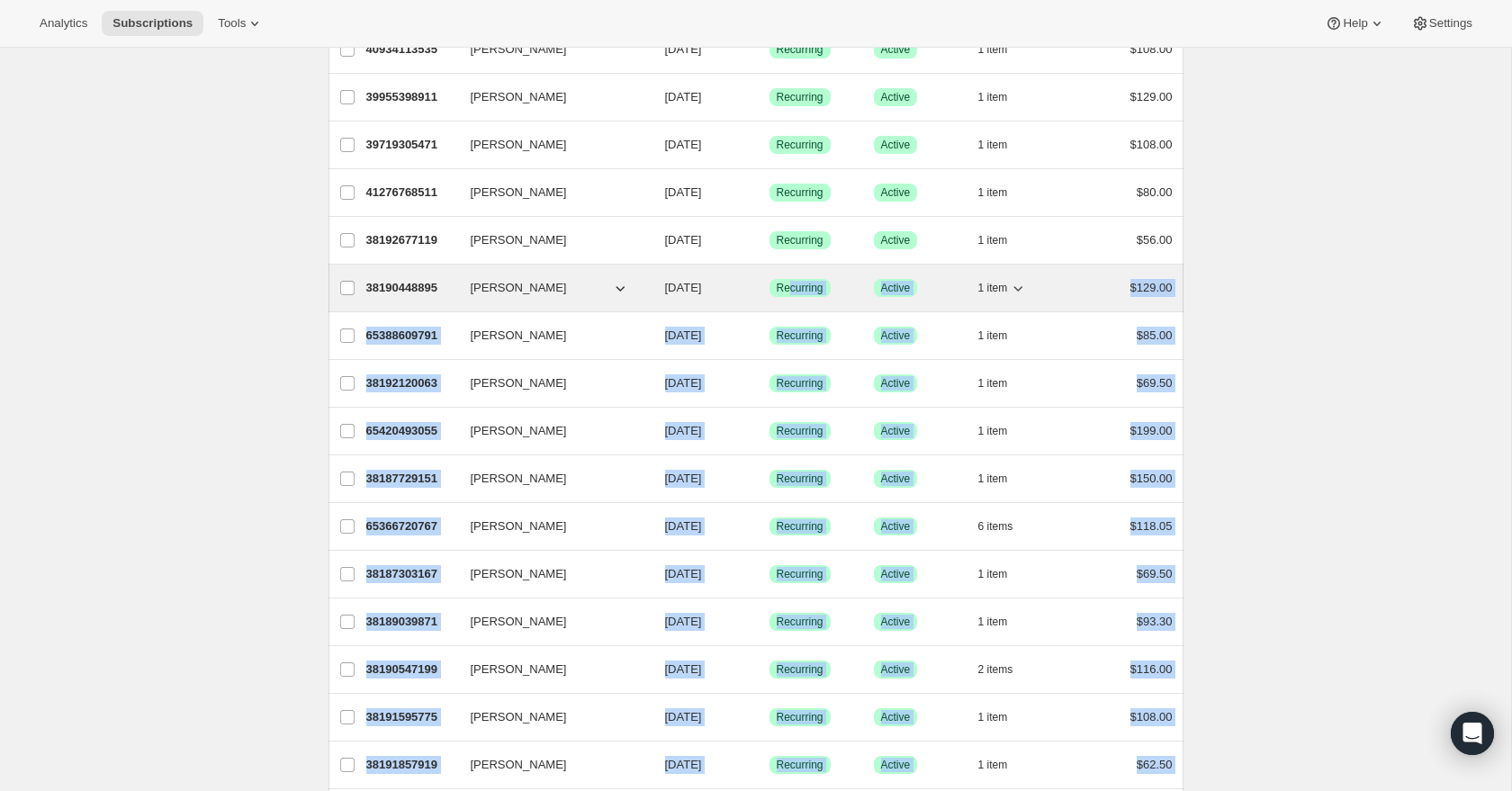
scroll to position [646, 0]
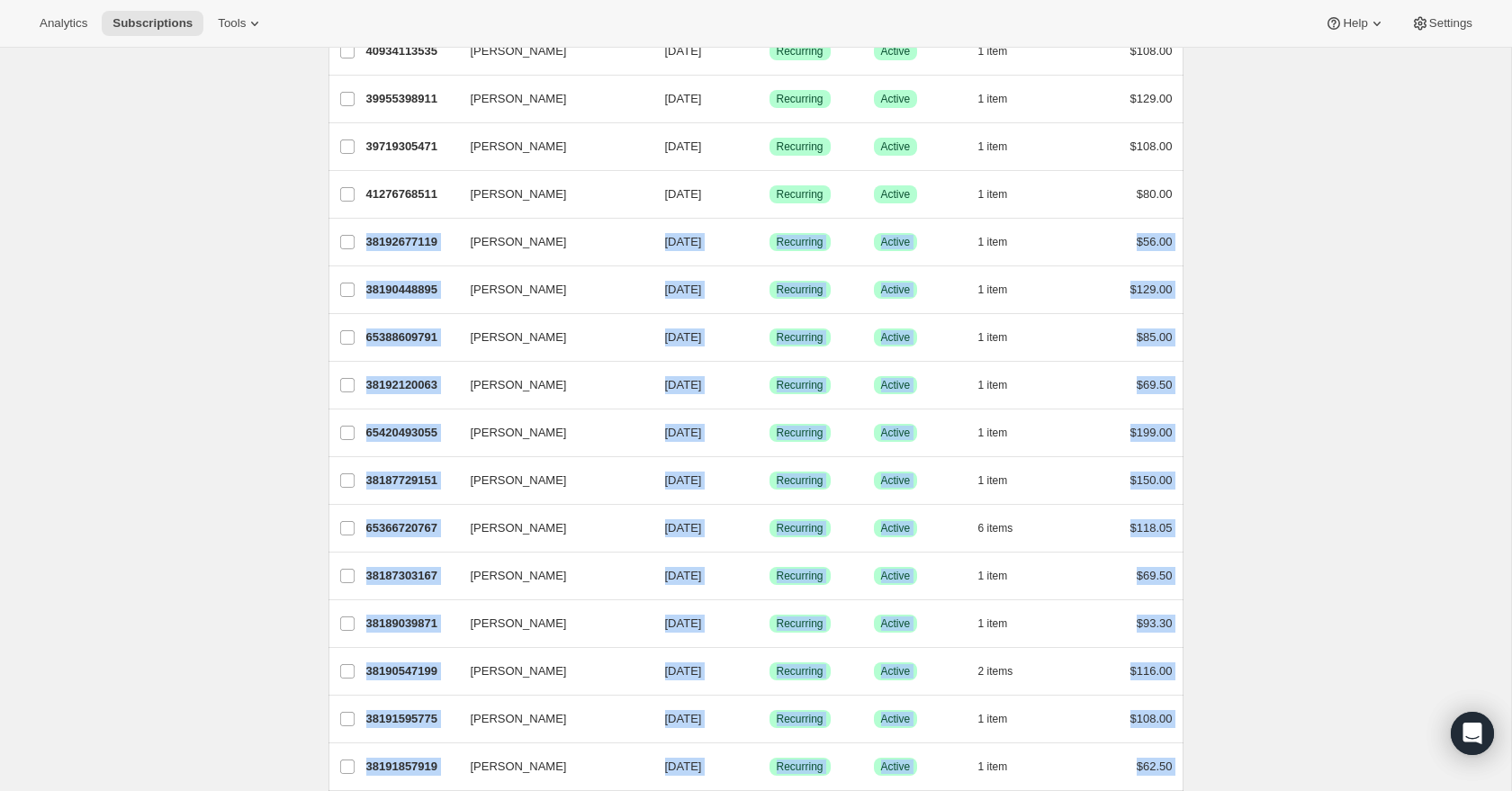
drag, startPoint x: 1195, startPoint y: 680, endPoint x: 316, endPoint y: 246, distance: 980.3
click at [316, 246] on div "Subscriptions. This page is ready Subscriptions Create subscription Bulk update…" at bounding box center [756, 718] width 899 height 2634
copy ul "[PERSON_NAME] 38192677119 [PERSON_NAME] [DATE] Success Recurring Success Active…"
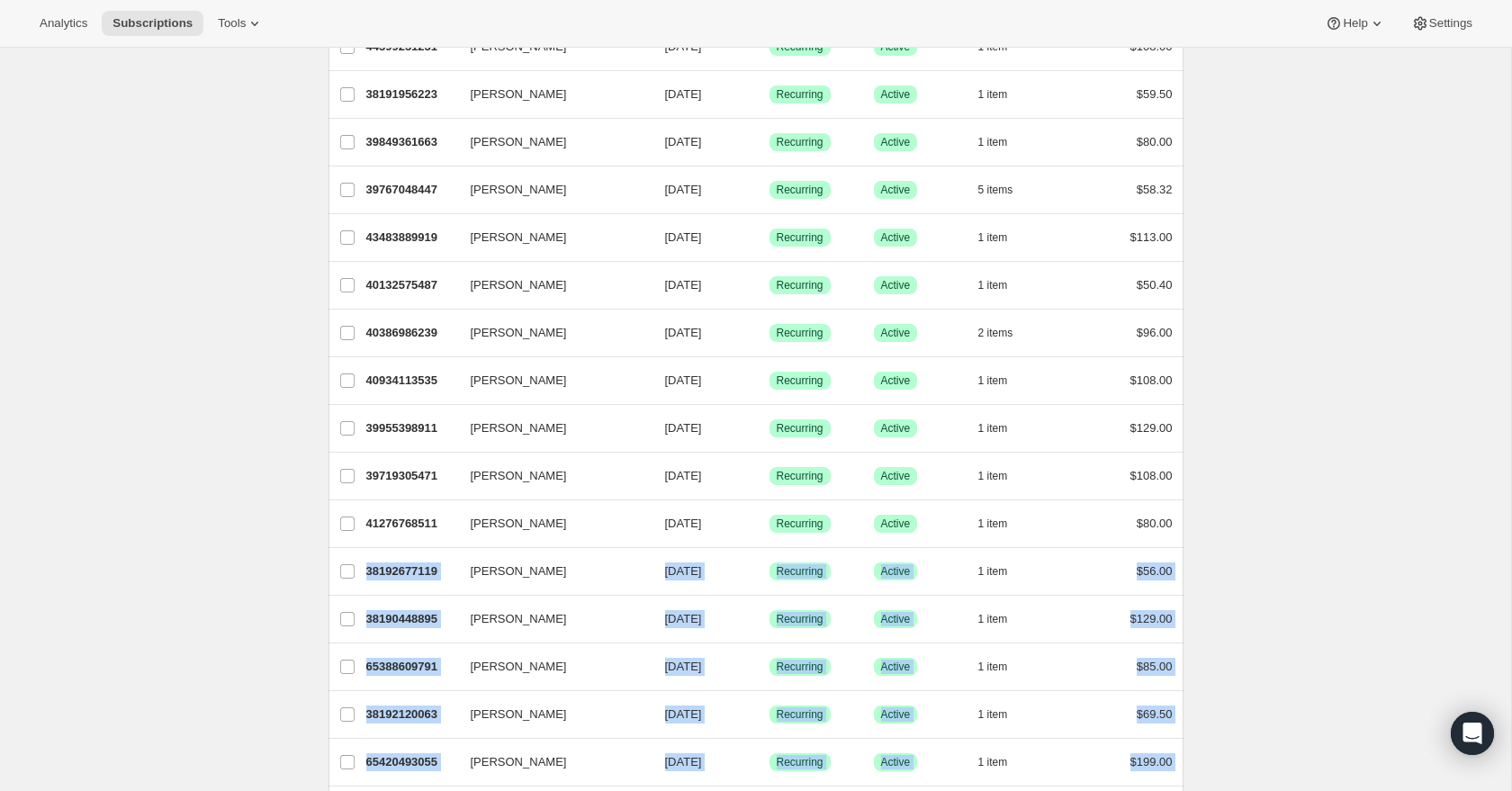
scroll to position [871, 0]
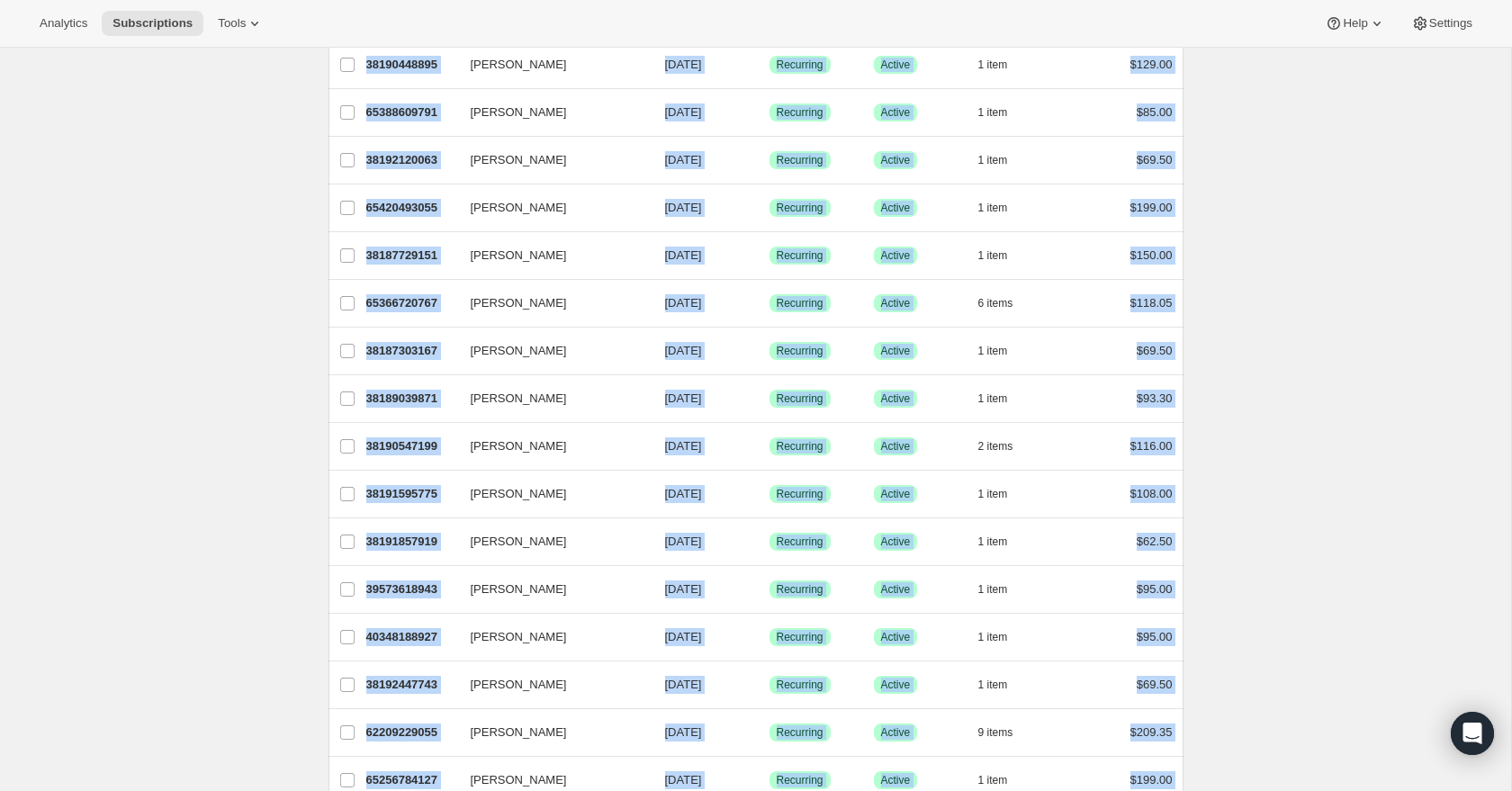
copy ul "[PERSON_NAME] 38192677119 [PERSON_NAME] [DATE] Success Recurring Success Active…"
